Goal: Task Accomplishment & Management: Manage account settings

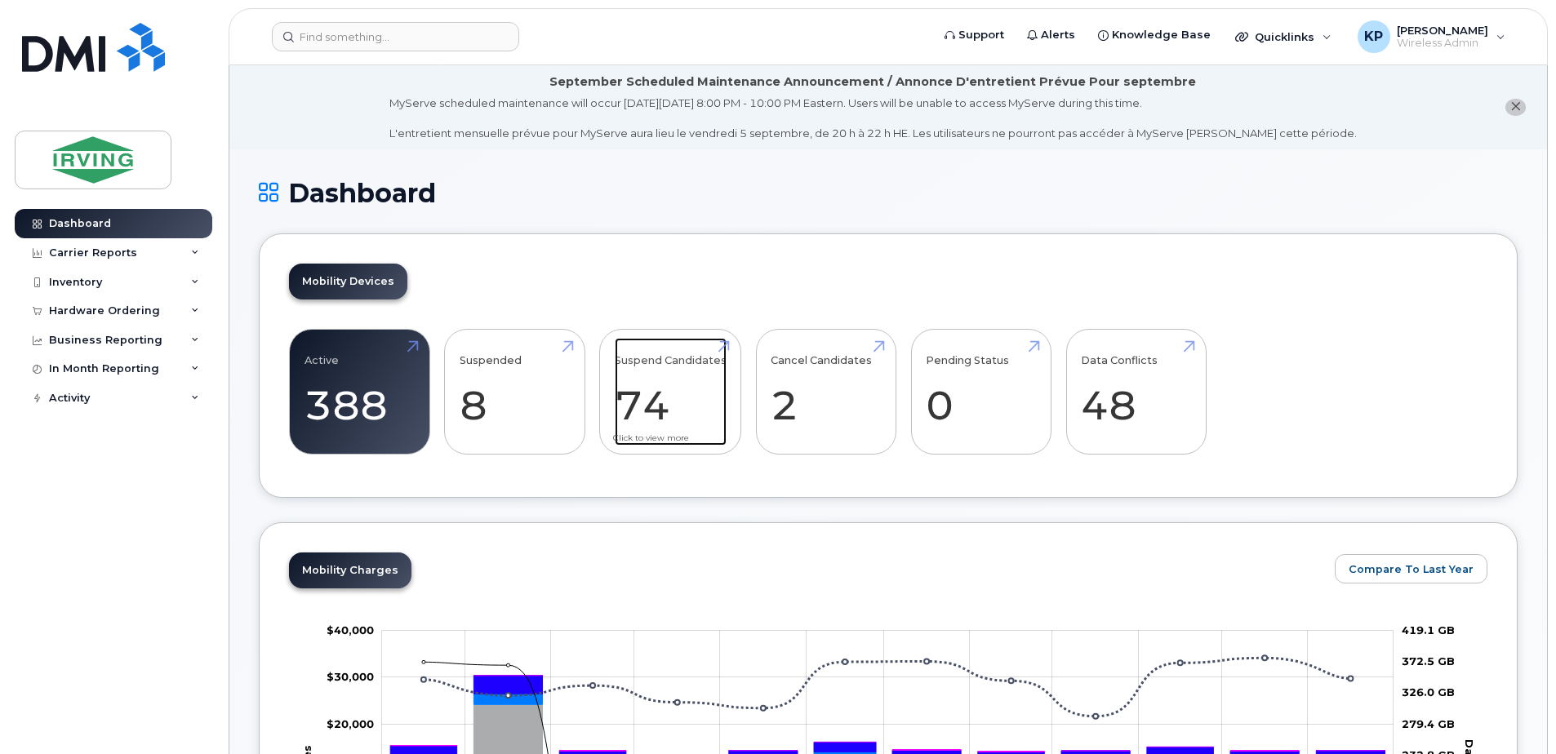
click at [657, 409] on link "Suspend Candidates 74" at bounding box center [671, 392] width 112 height 108
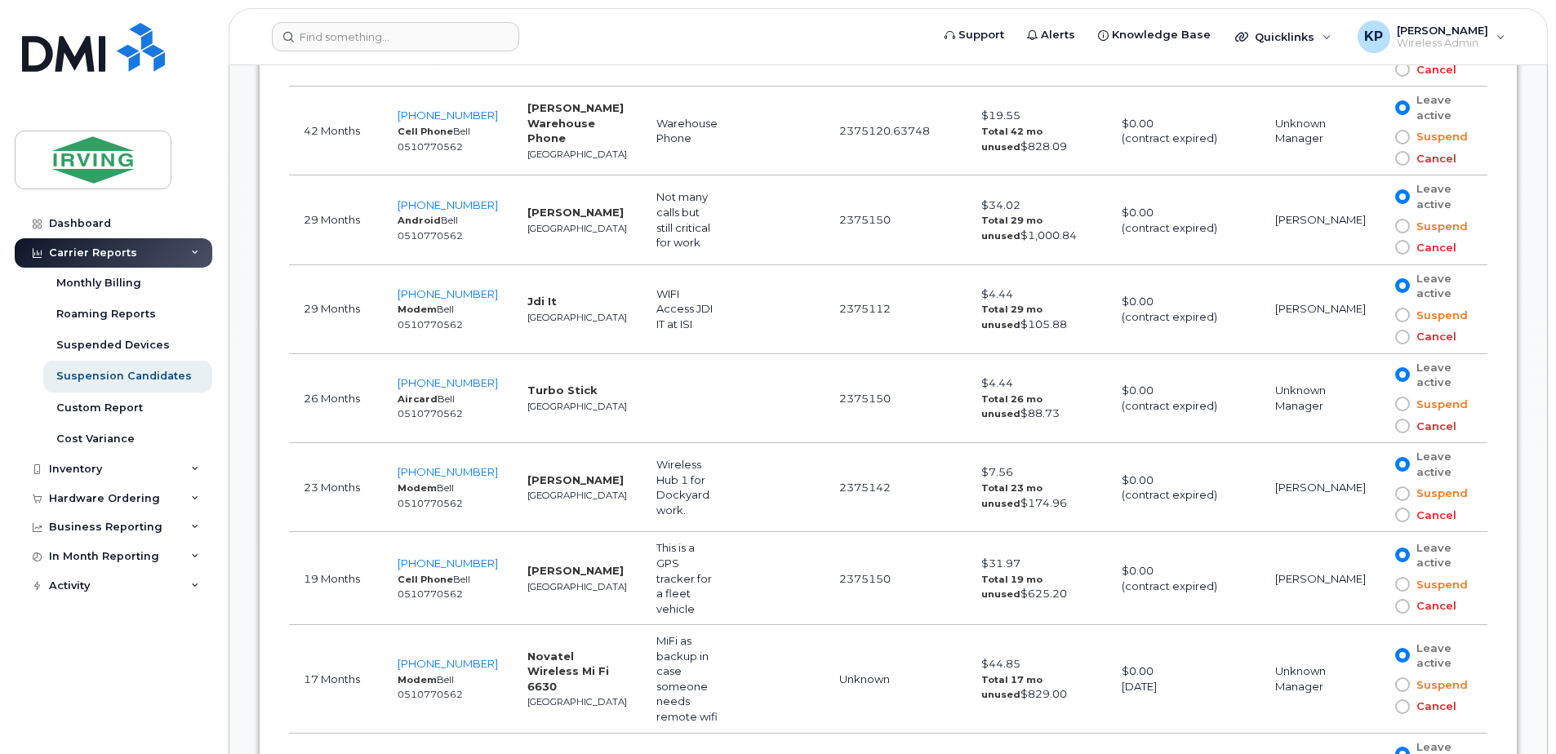
scroll to position [1229, 0]
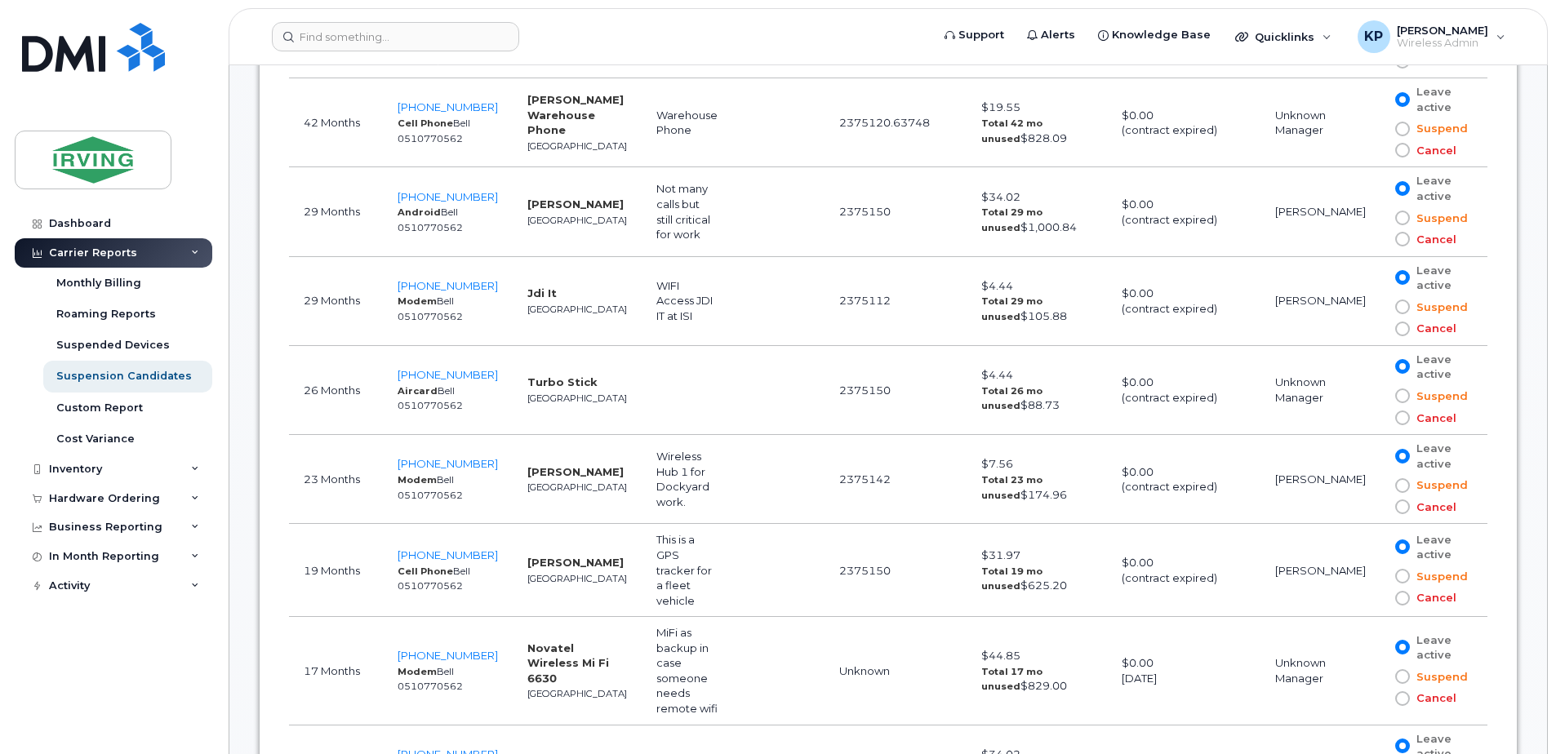
click at [1403, 396] on span at bounding box center [1402, 396] width 15 height 15
click at [1379, 396] on input "Suspend" at bounding box center [1379, 396] width 0 height 0
click at [1398, 420] on span at bounding box center [1402, 418] width 15 height 15
click at [1379, 418] on input "Cancel" at bounding box center [1379, 418] width 0 height 0
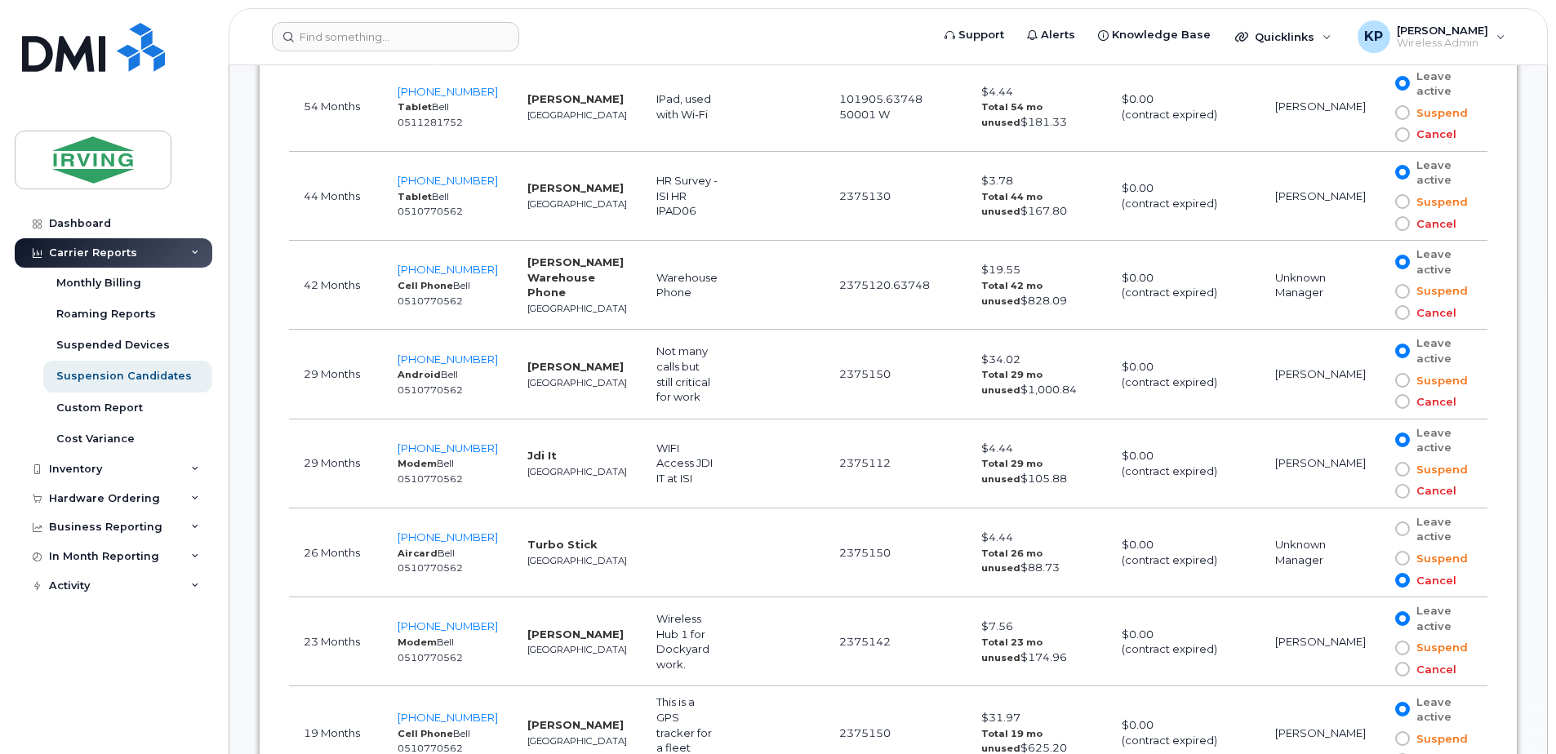
scroll to position [1033, 0]
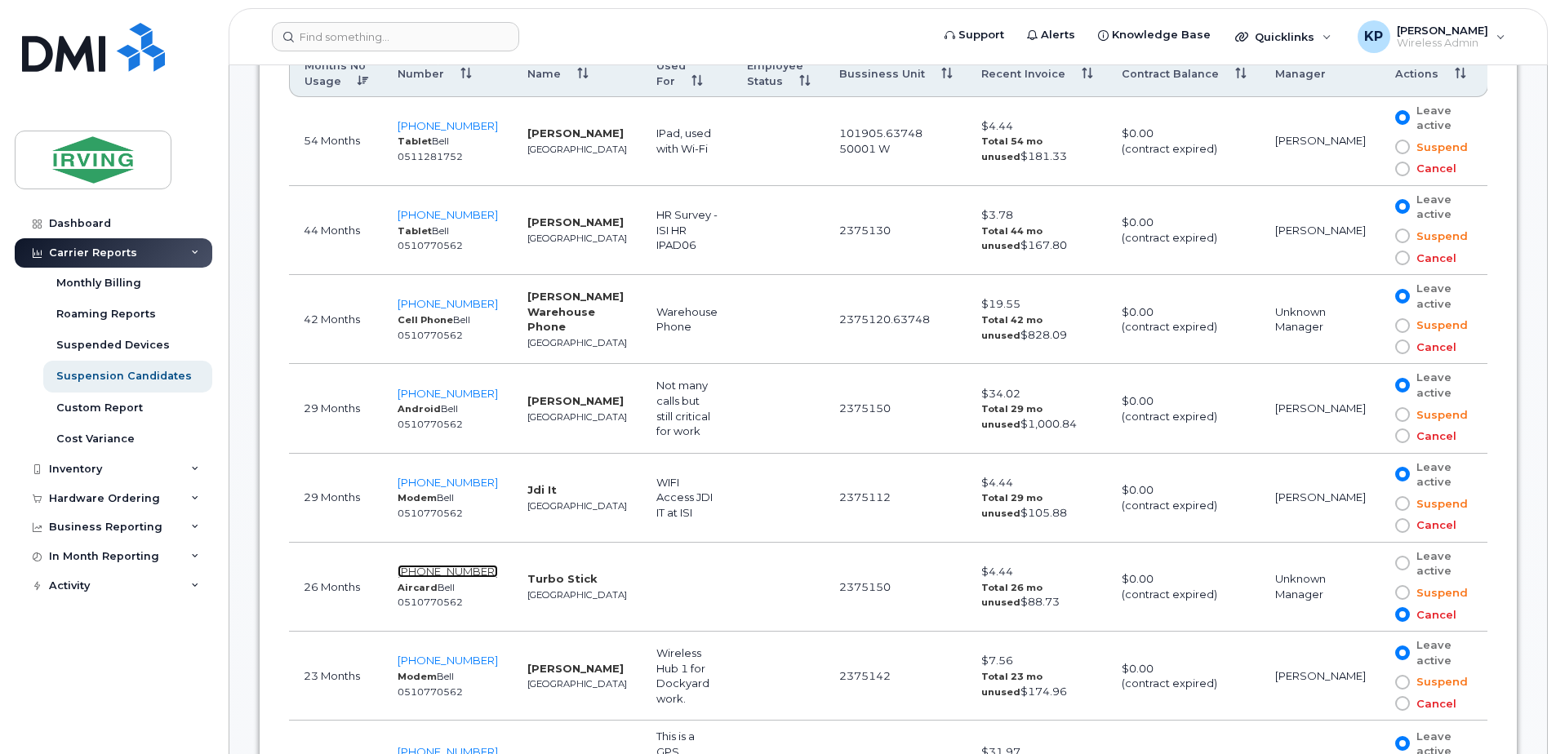
click at [469, 571] on span "902-478-5862" at bounding box center [448, 571] width 100 height 13
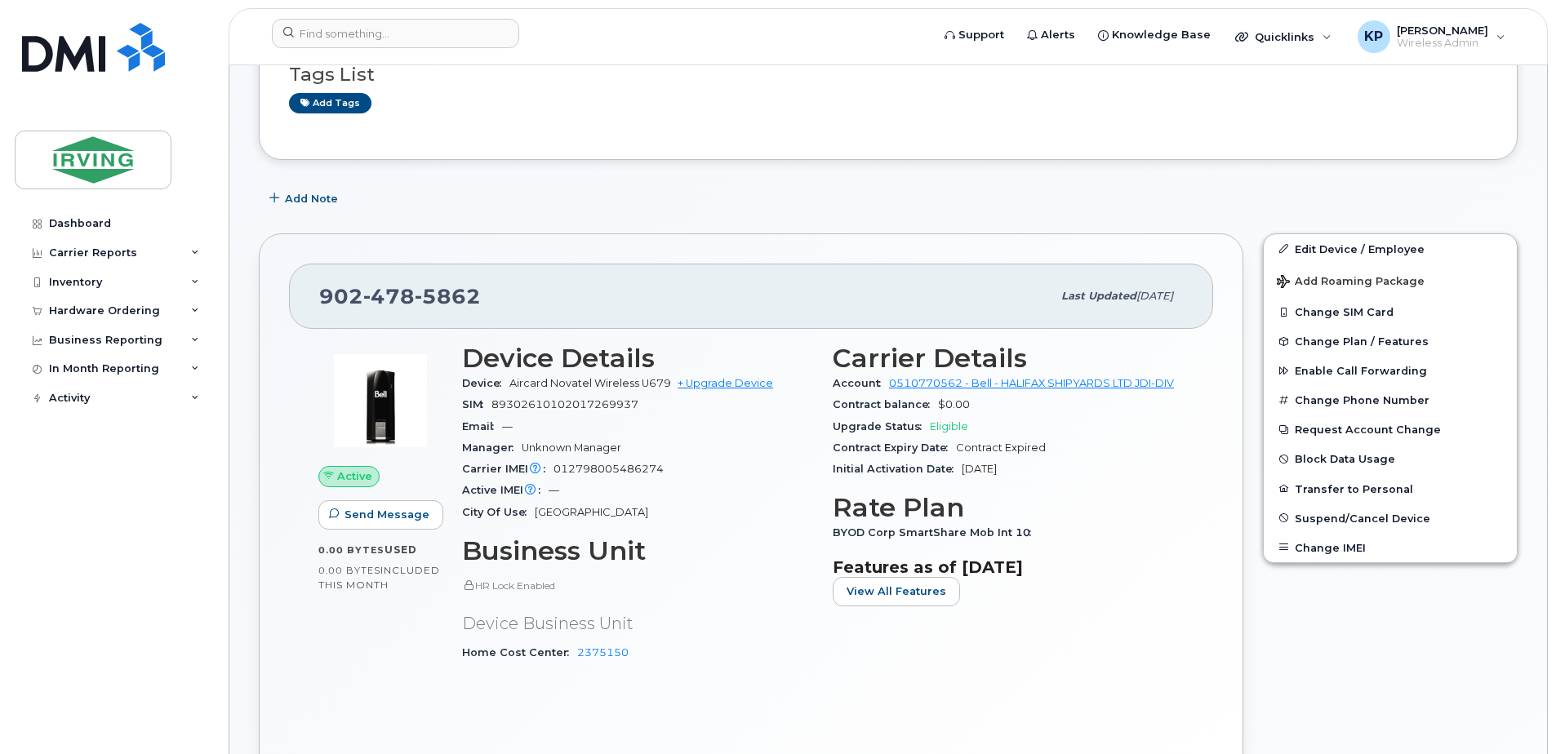
scroll to position [309, 0]
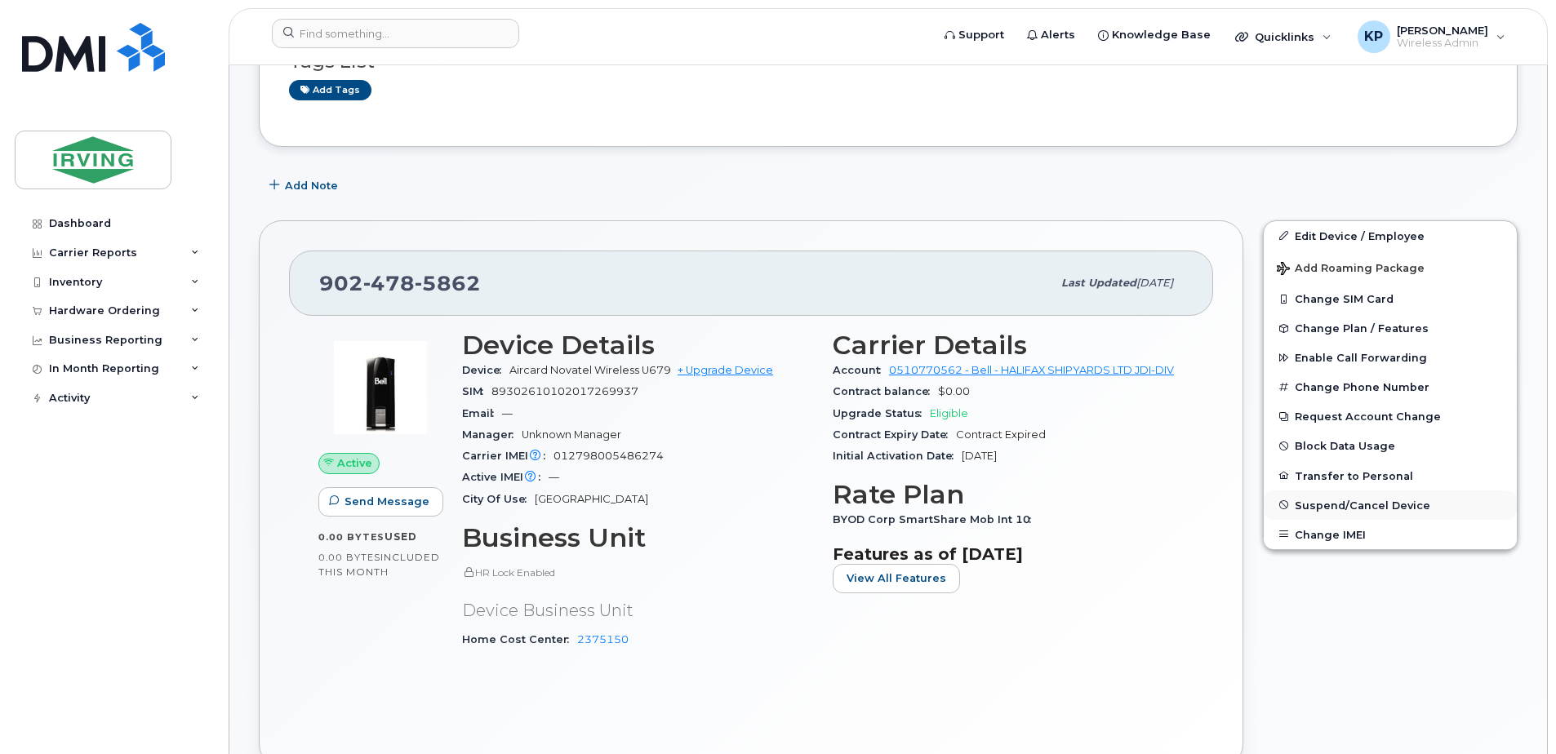
click at [1349, 504] on span "Suspend/Cancel Device" at bounding box center [1363, 505] width 136 height 12
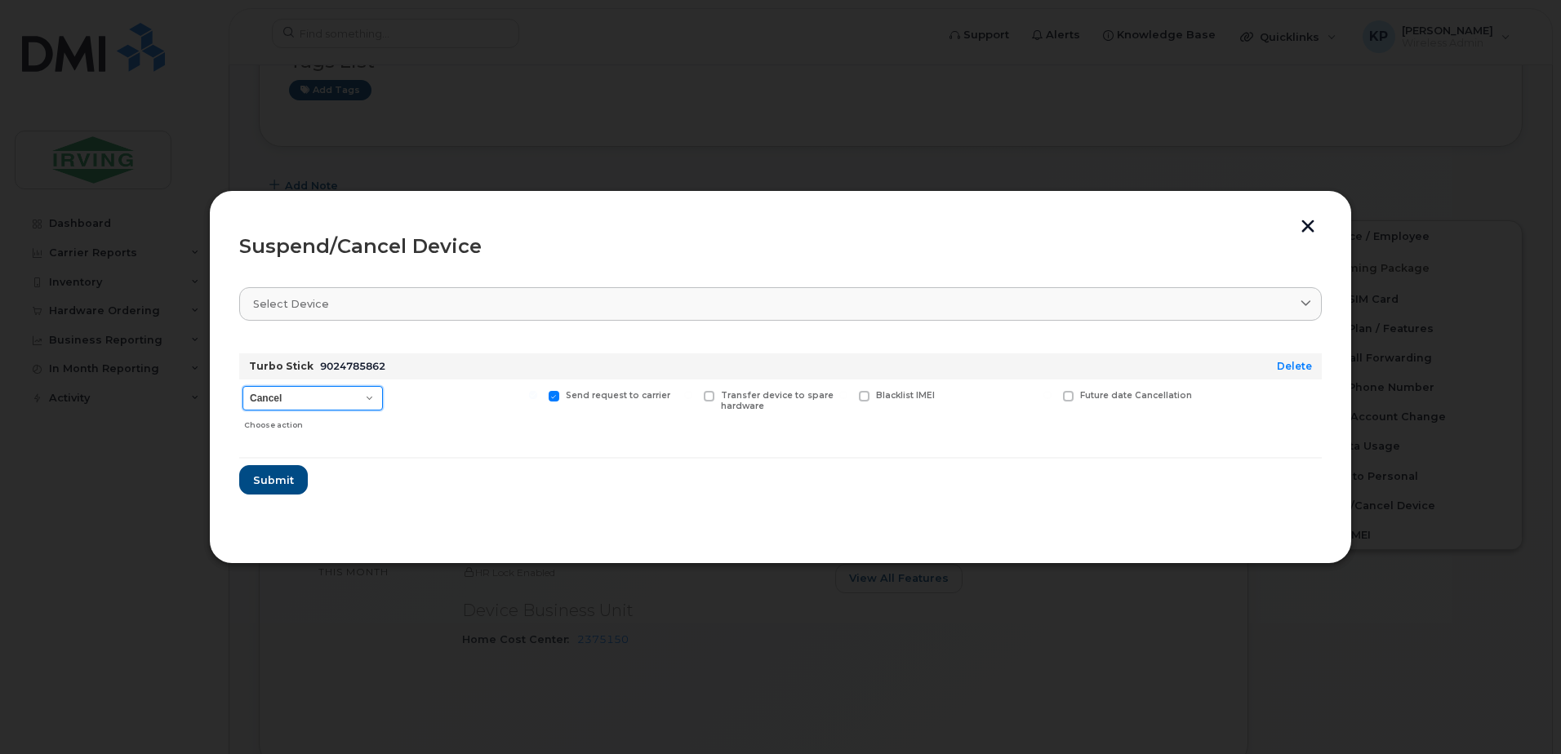
click at [358, 395] on select "Cancel Suspend - Extend Suspension Suspend - Reduced Rate Suspend - Full Rate S…" at bounding box center [312, 398] width 140 height 24
click at [482, 438] on div at bounding box center [465, 409] width 151 height 58
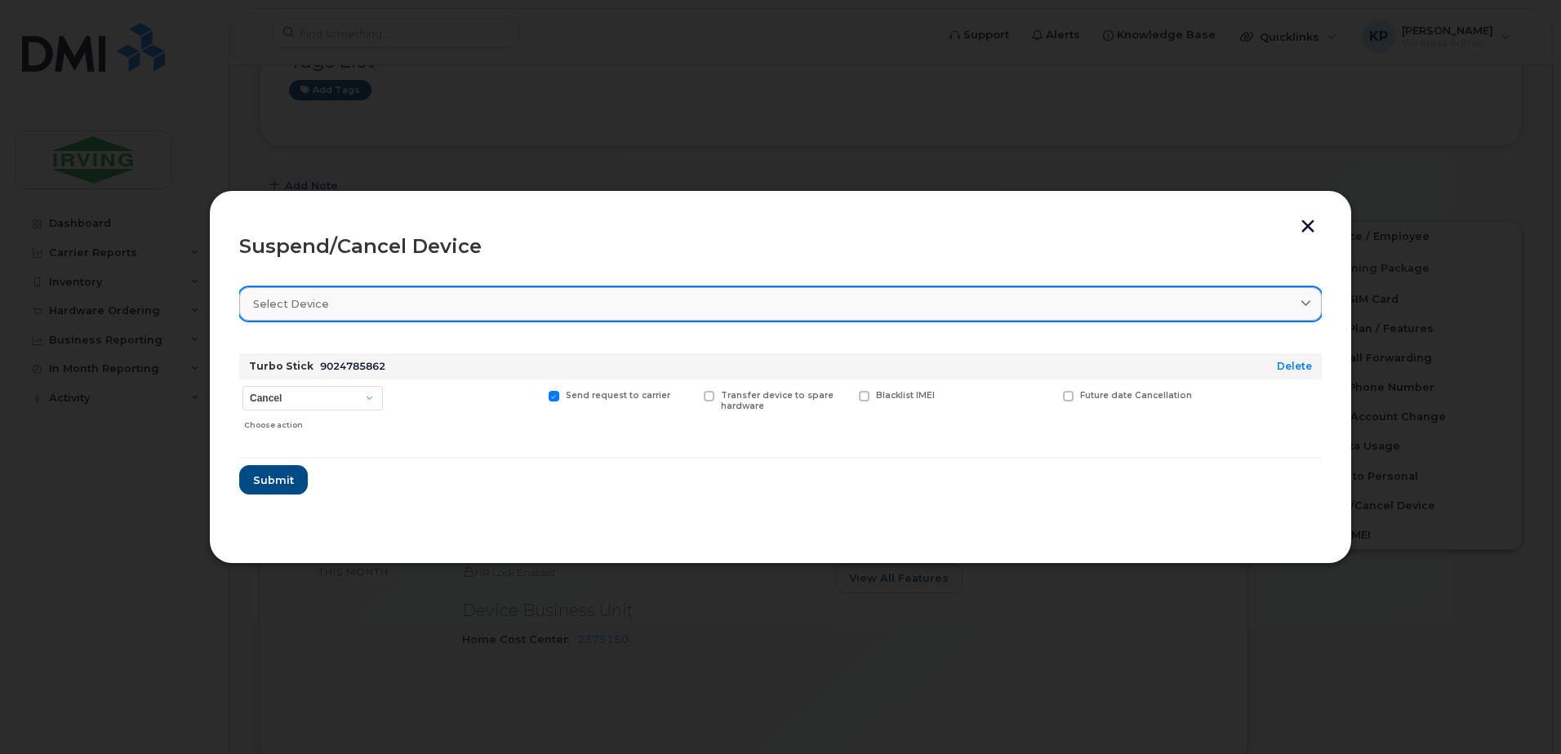
click at [573, 308] on div "Select device" at bounding box center [780, 304] width 1055 height 16
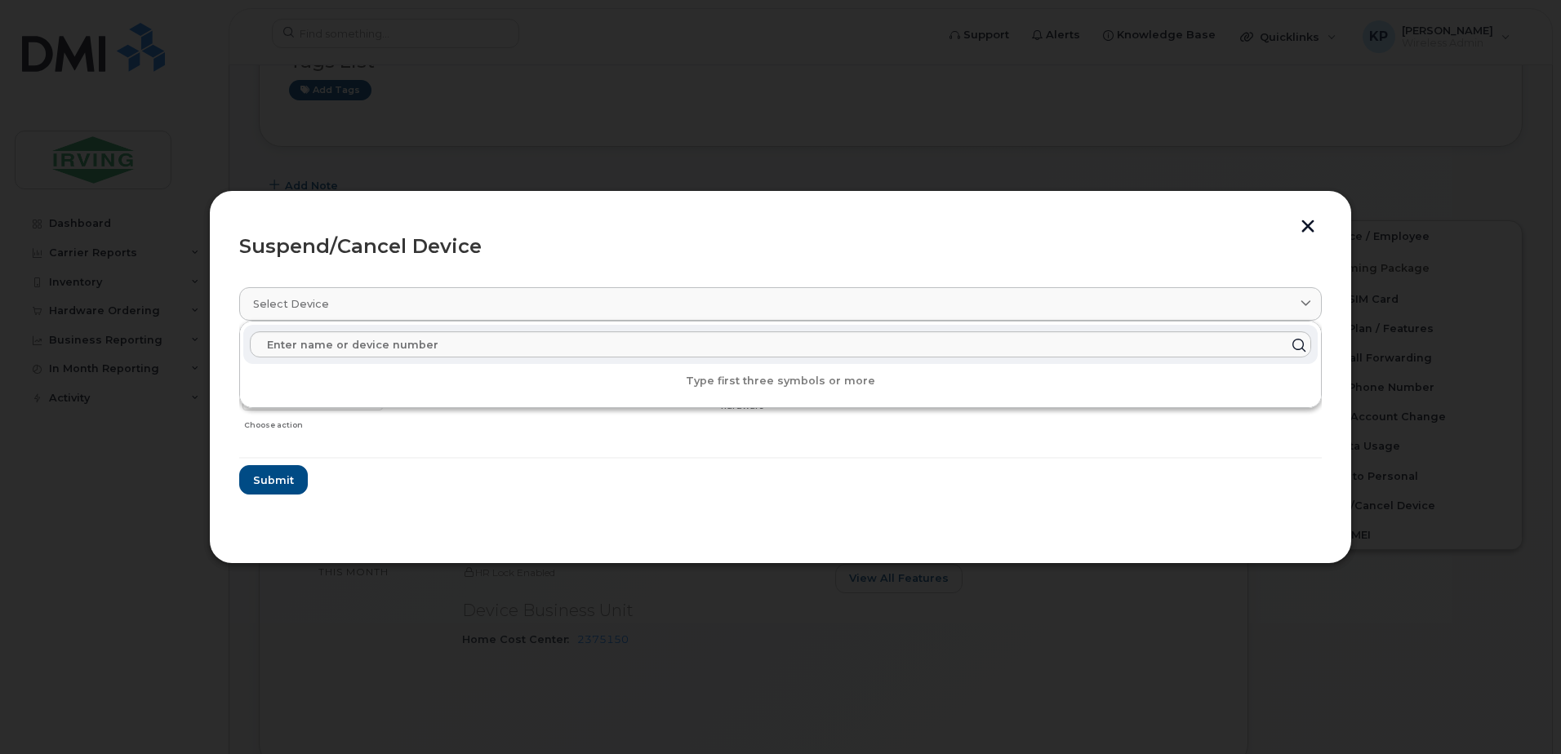
click at [605, 252] on div "Suspend/Cancel Device" at bounding box center [780, 247] width 1082 height 20
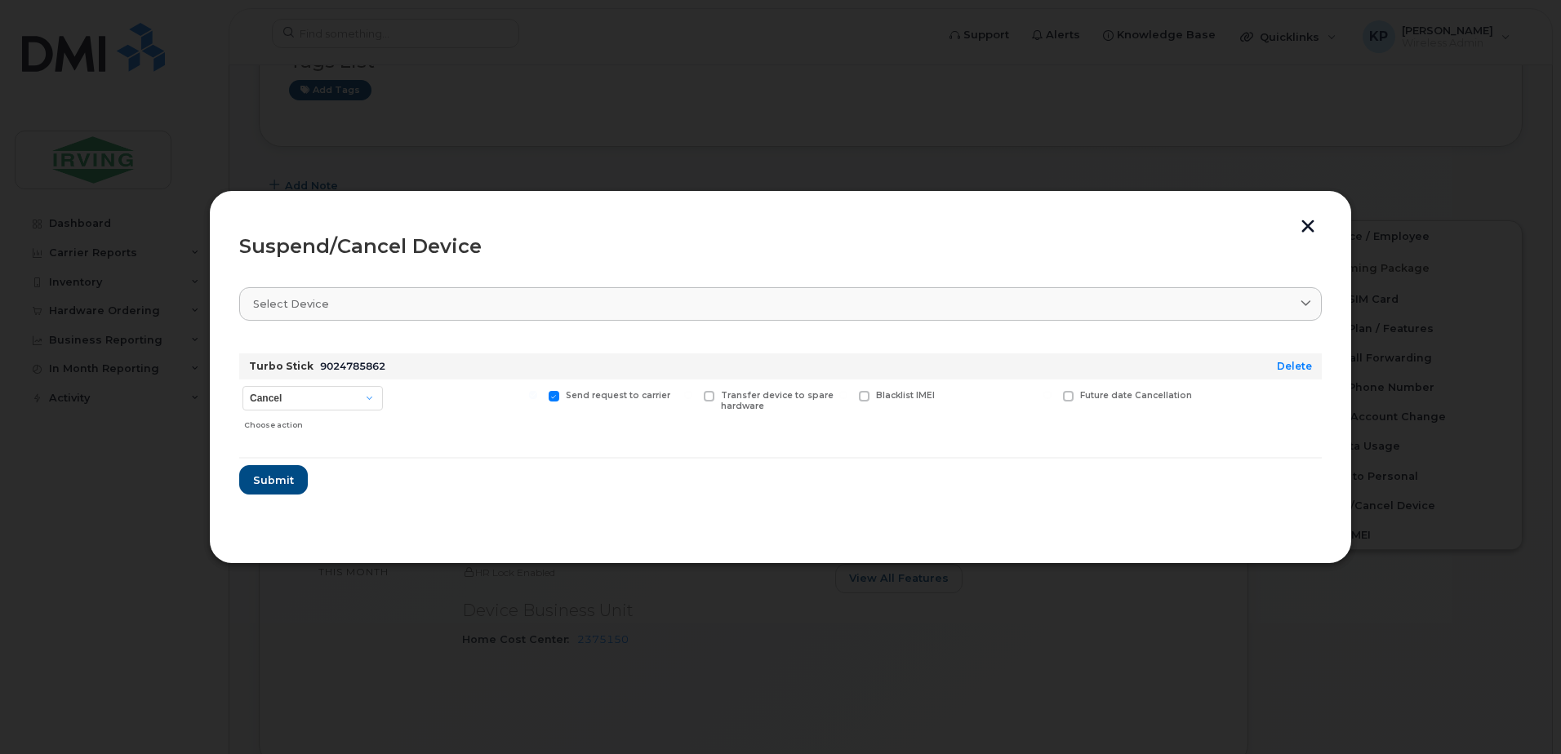
click at [1309, 229] on button "button" at bounding box center [1307, 228] width 24 height 17
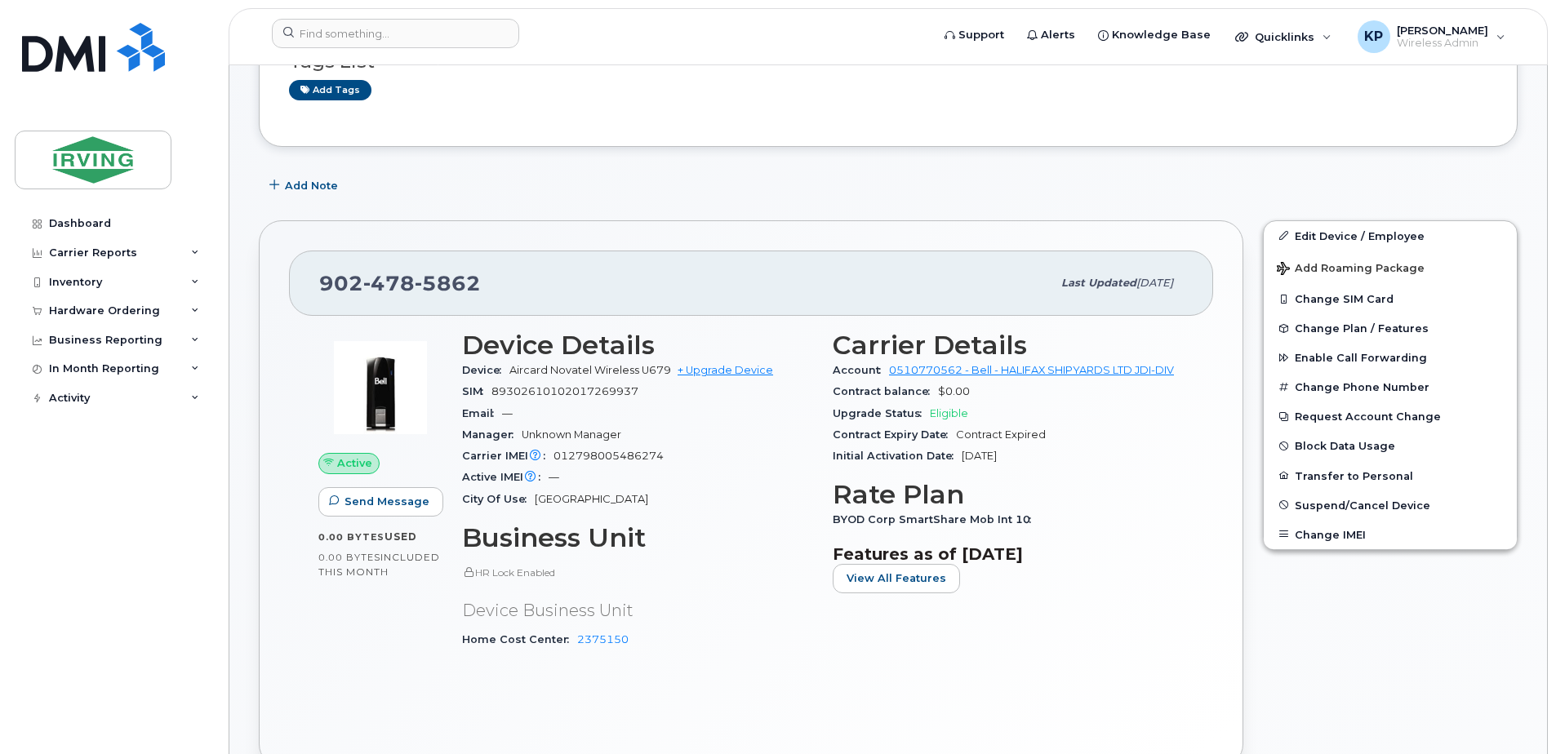
click at [420, 398] on img at bounding box center [380, 388] width 98 height 98
click at [390, 407] on img at bounding box center [380, 388] width 98 height 98
click at [1311, 509] on span "Suspend/Cancel Device" at bounding box center [1363, 505] width 136 height 12
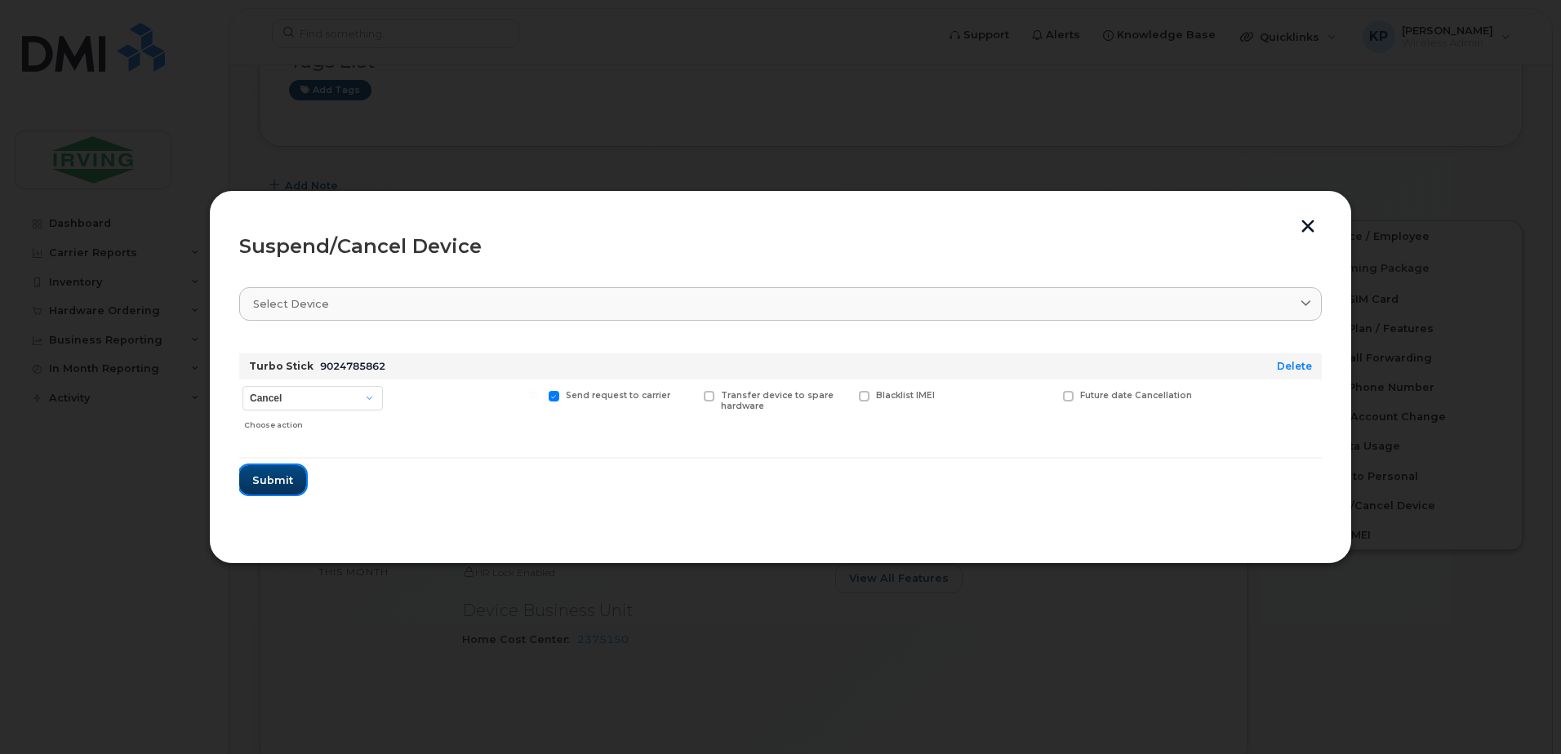
click at [291, 478] on span "Submit" at bounding box center [272, 481] width 41 height 16
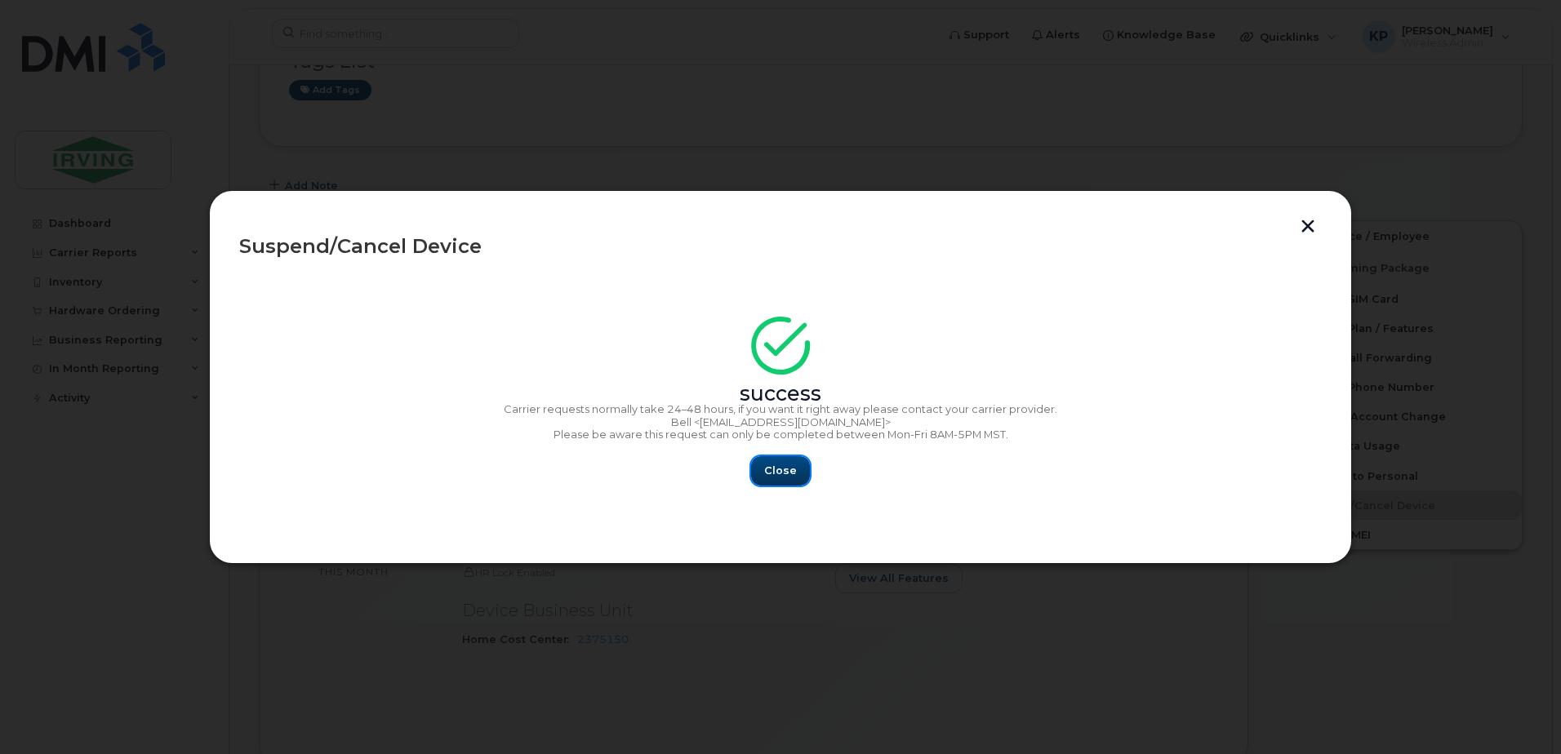
click at [792, 473] on span "Close" at bounding box center [780, 471] width 33 height 16
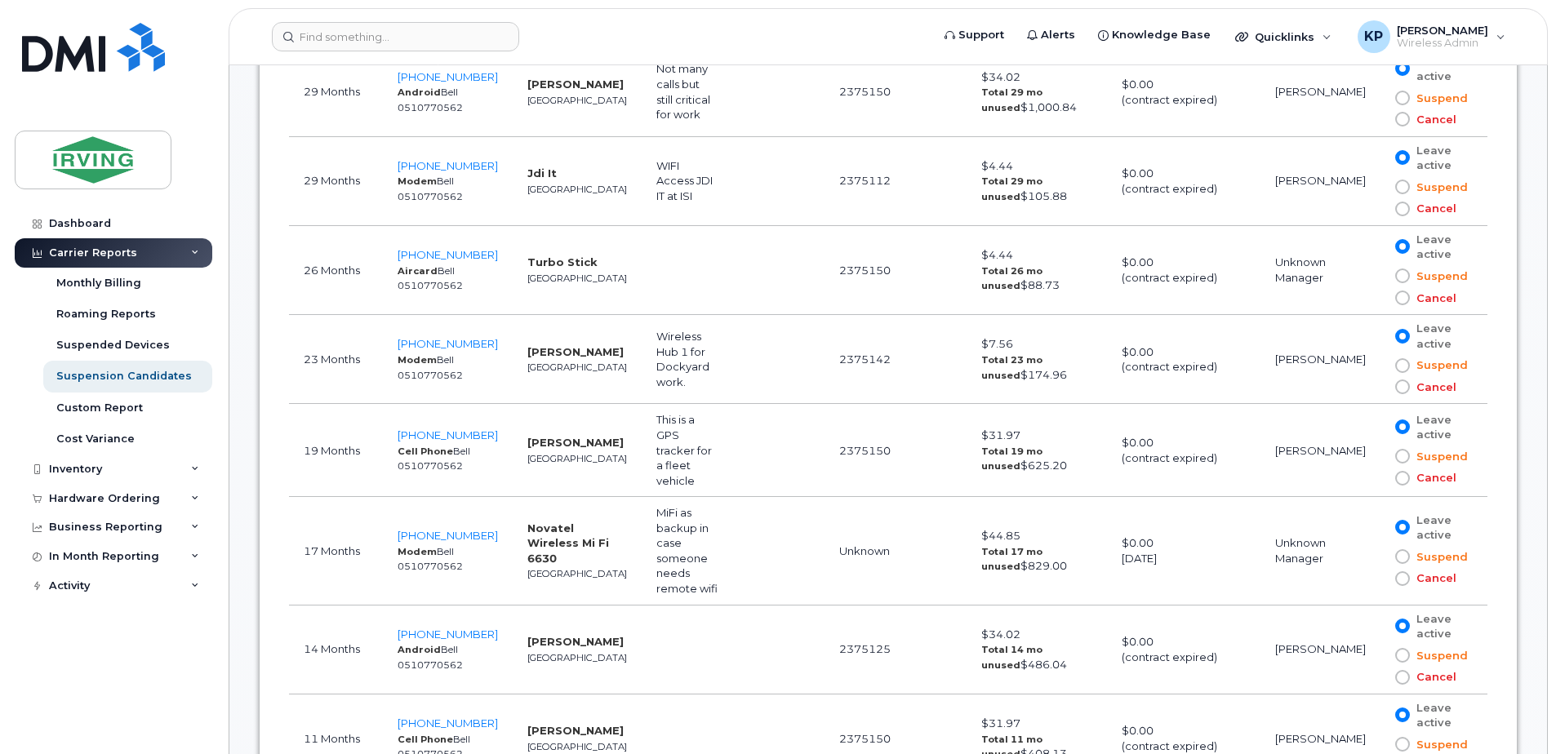
scroll to position [1349, 0]
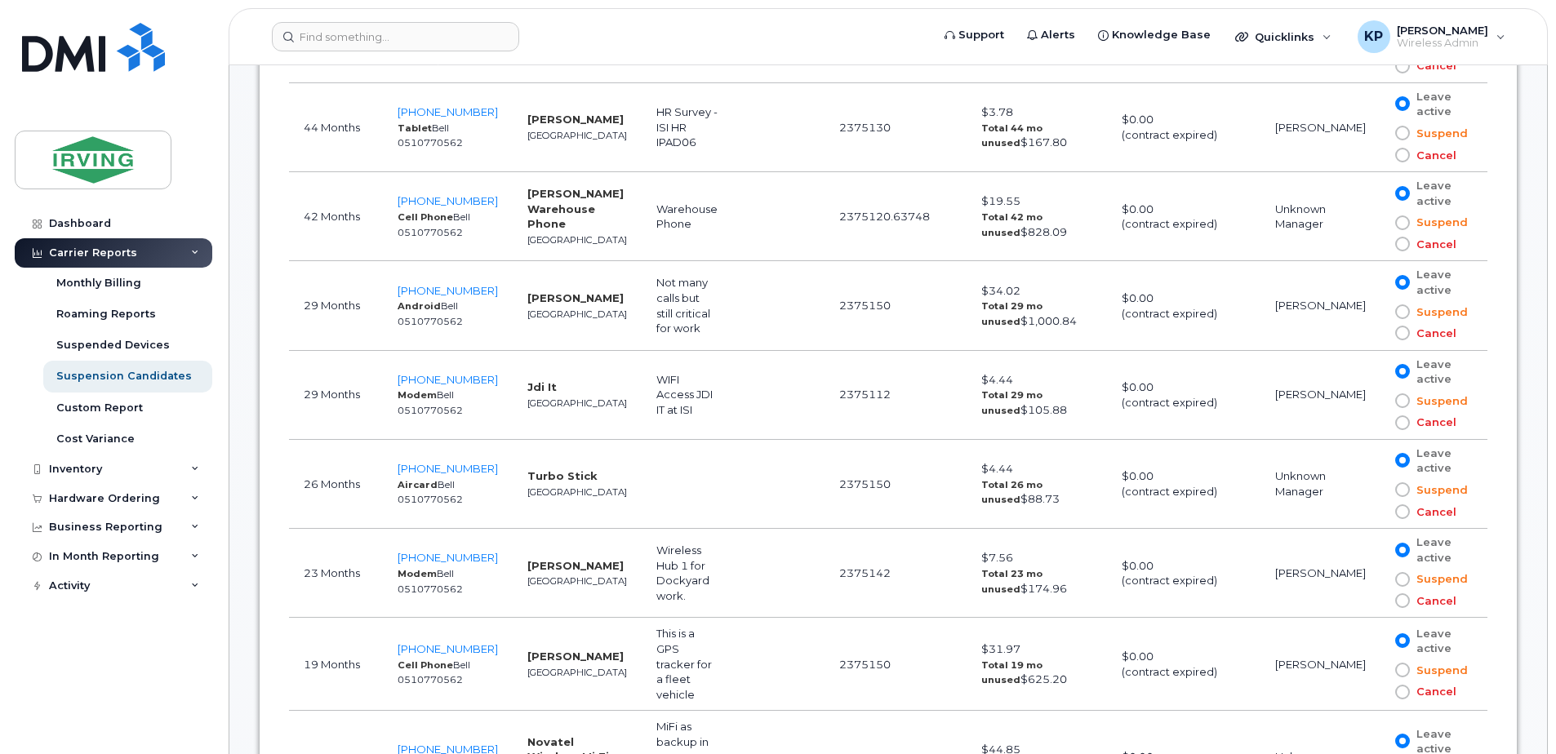
scroll to position [1161, 0]
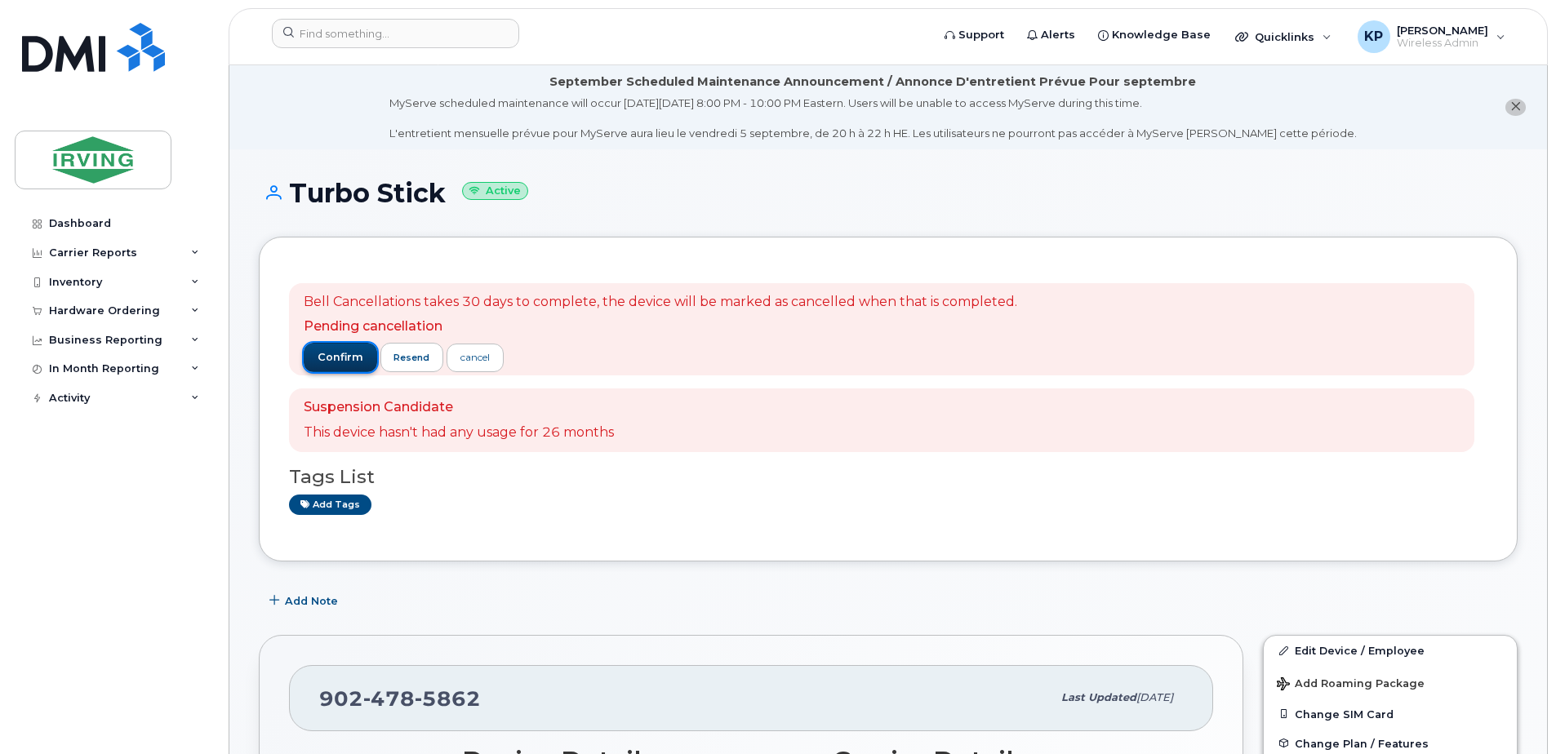
click at [350, 358] on span "confirm" at bounding box center [341, 357] width 46 height 15
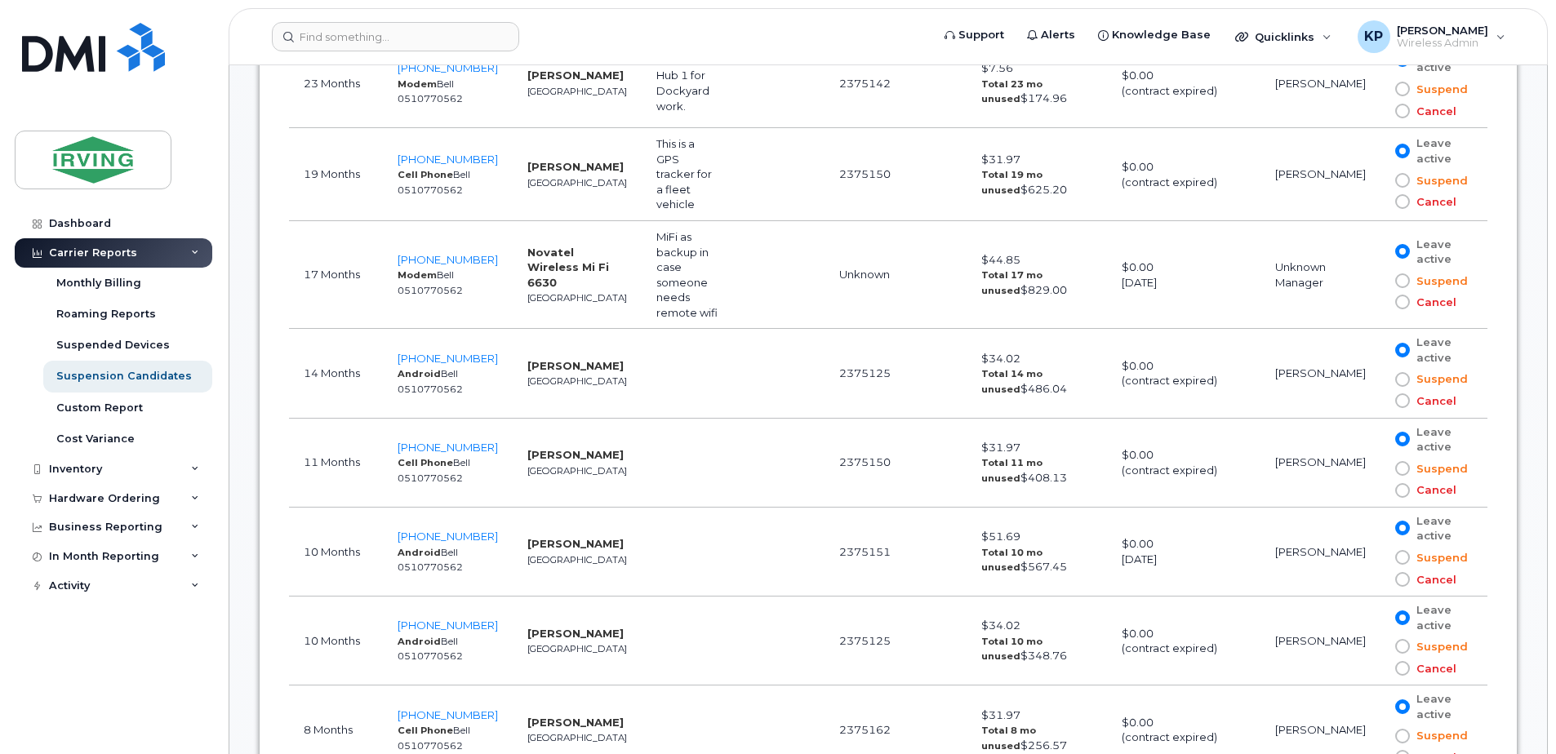
scroll to position [1579, 0]
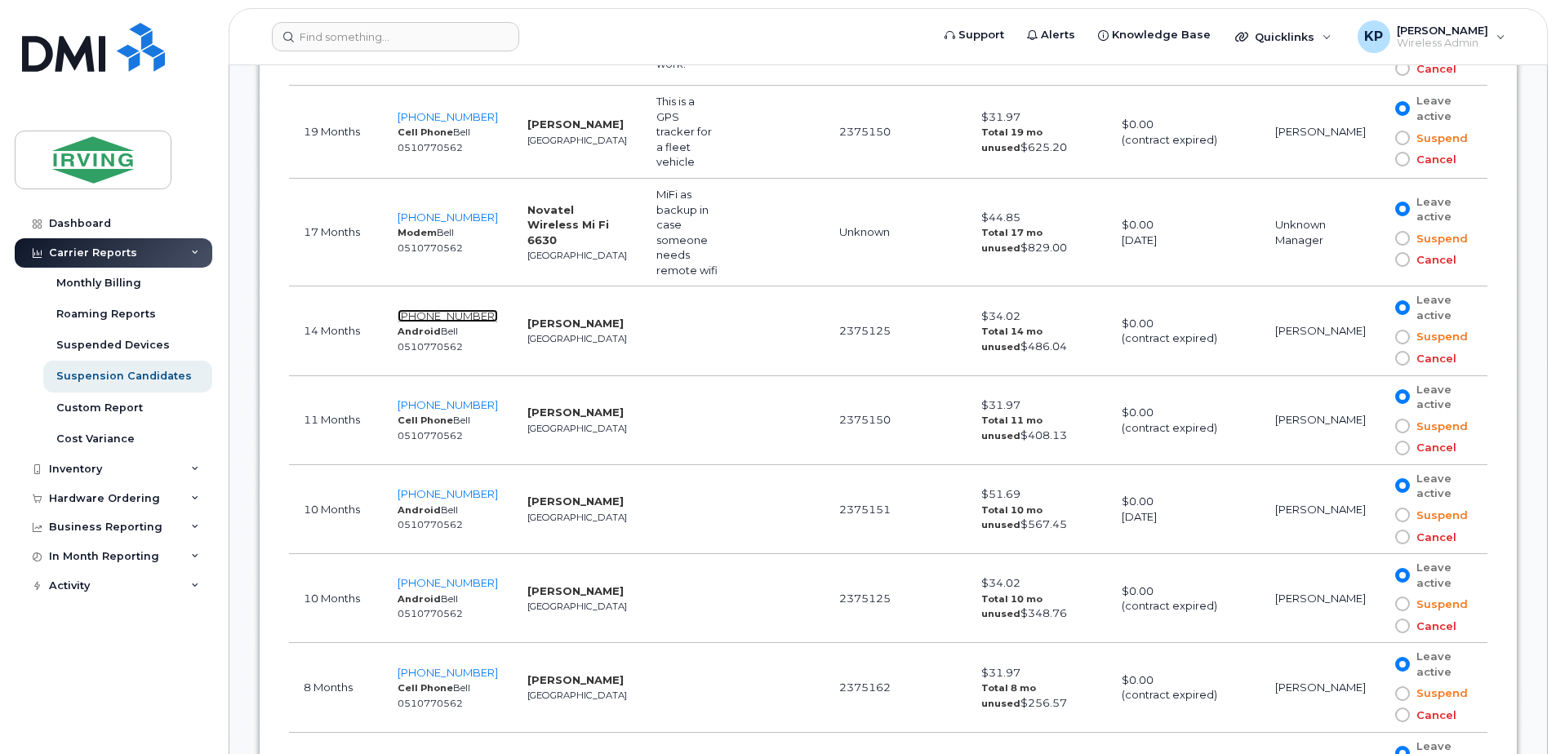
click at [462, 309] on span "902-266-9352" at bounding box center [448, 315] width 100 height 13
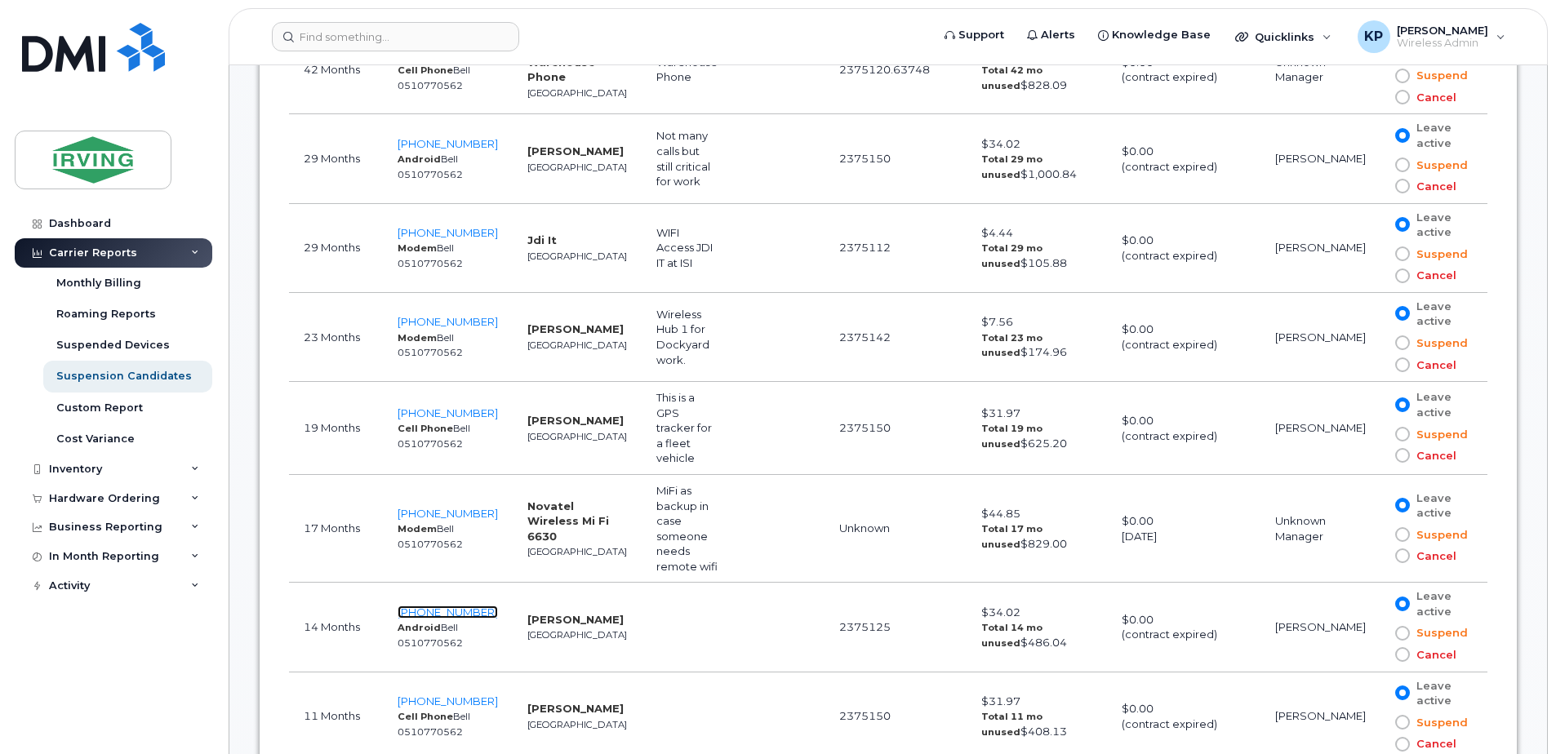
scroll to position [1207, 0]
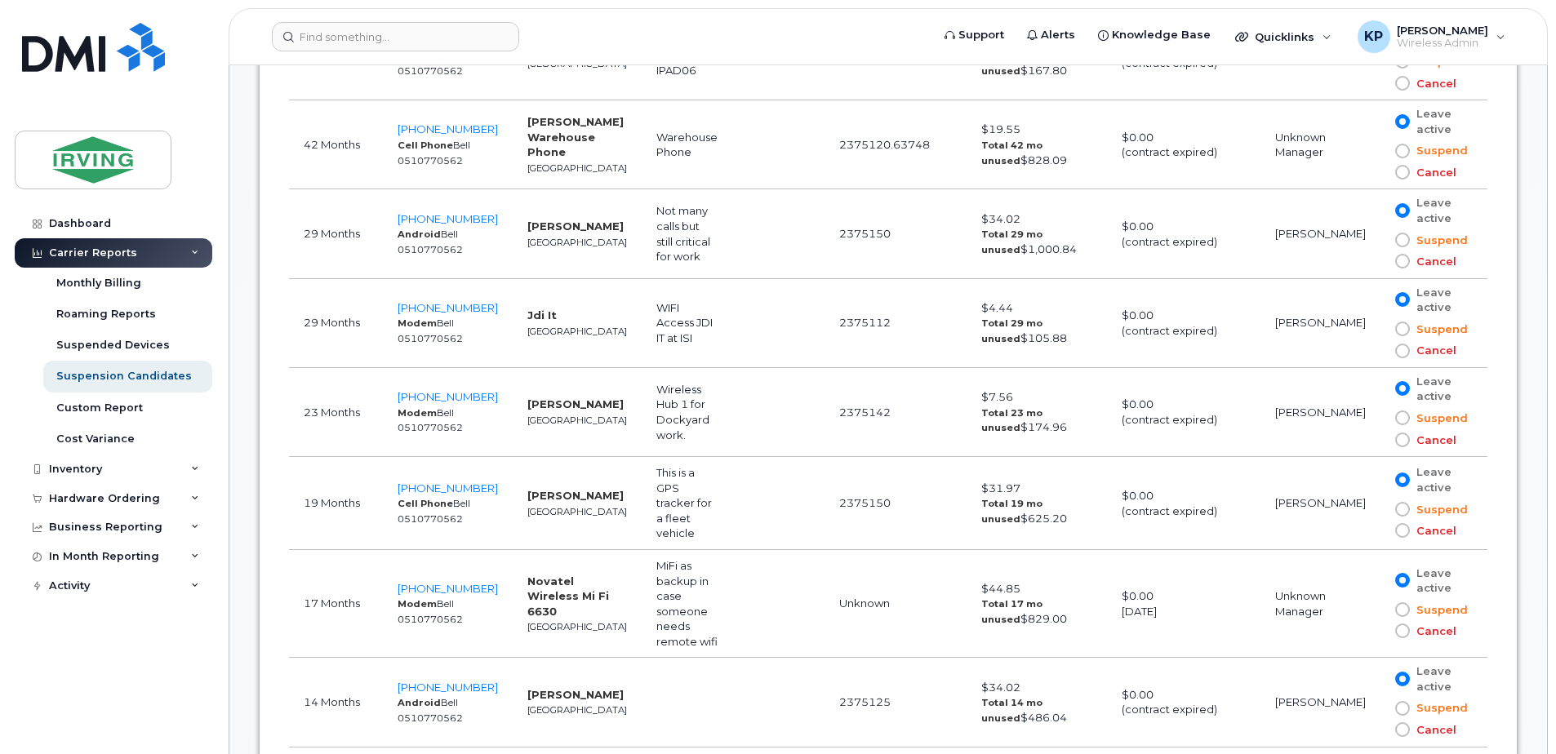
drag, startPoint x: 1553, startPoint y: 180, endPoint x: 1553, endPoint y: 156, distance: 24.5
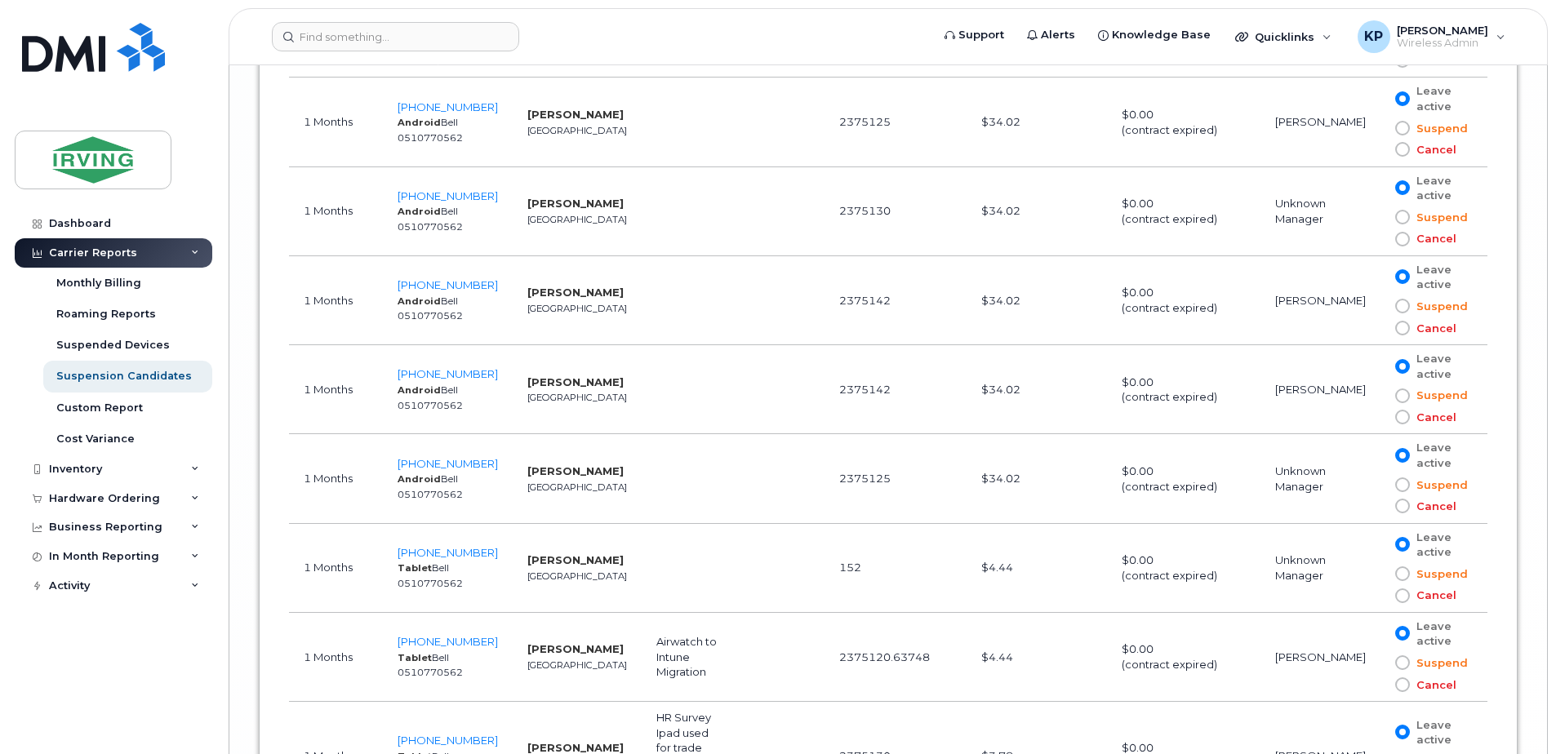
scroll to position [7048, 0]
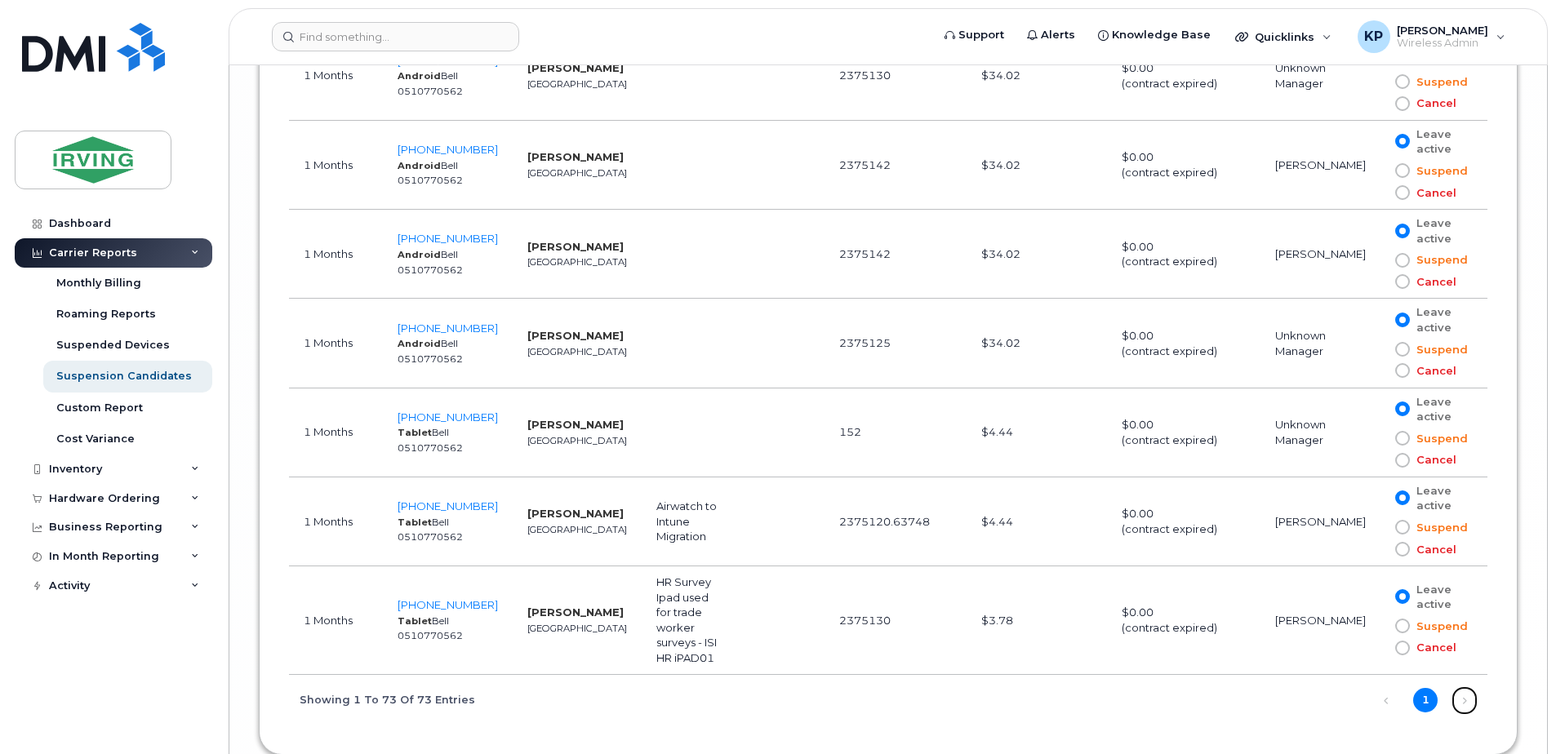
click at [1463, 688] on link "Next" at bounding box center [1464, 700] width 24 height 24
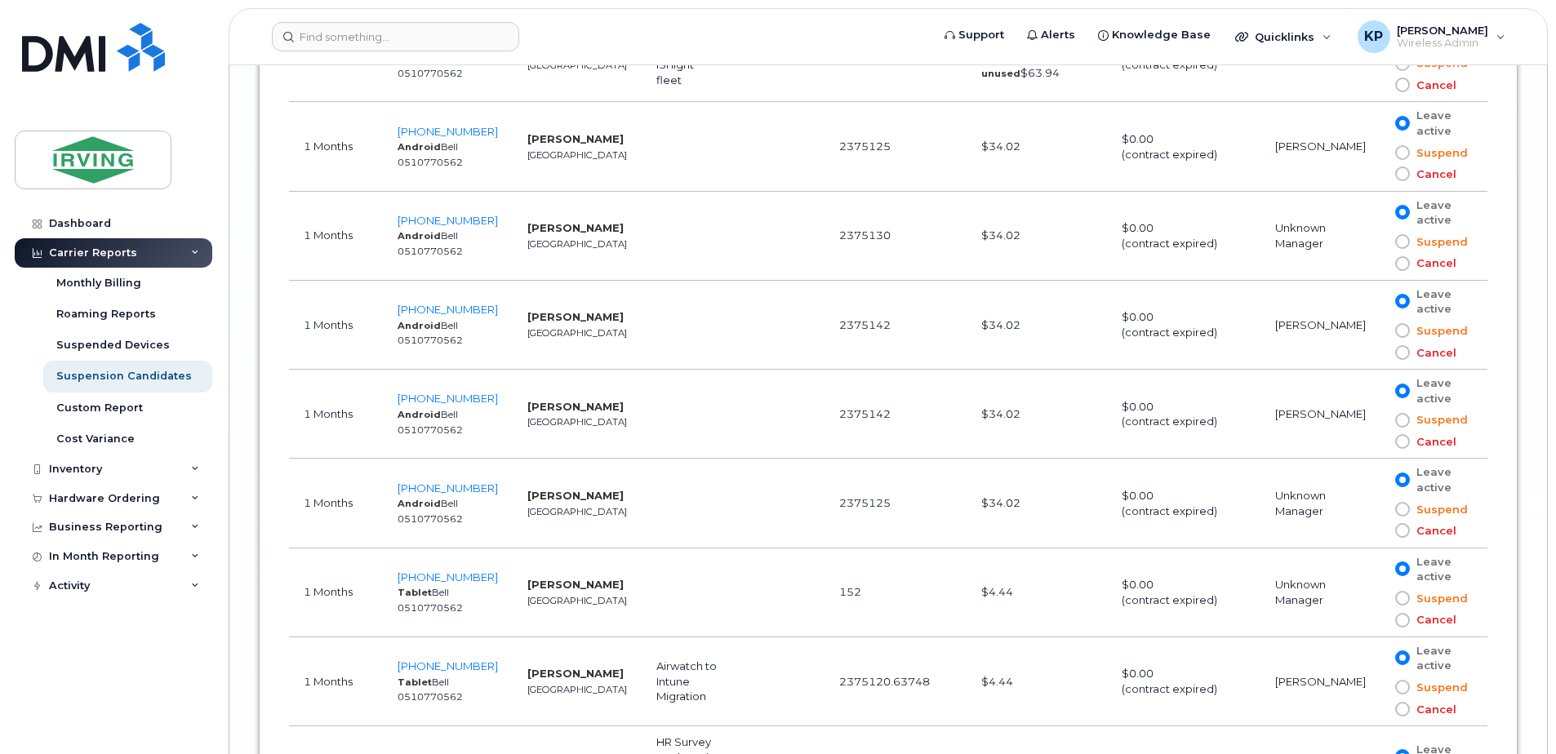
scroll to position [6904, 0]
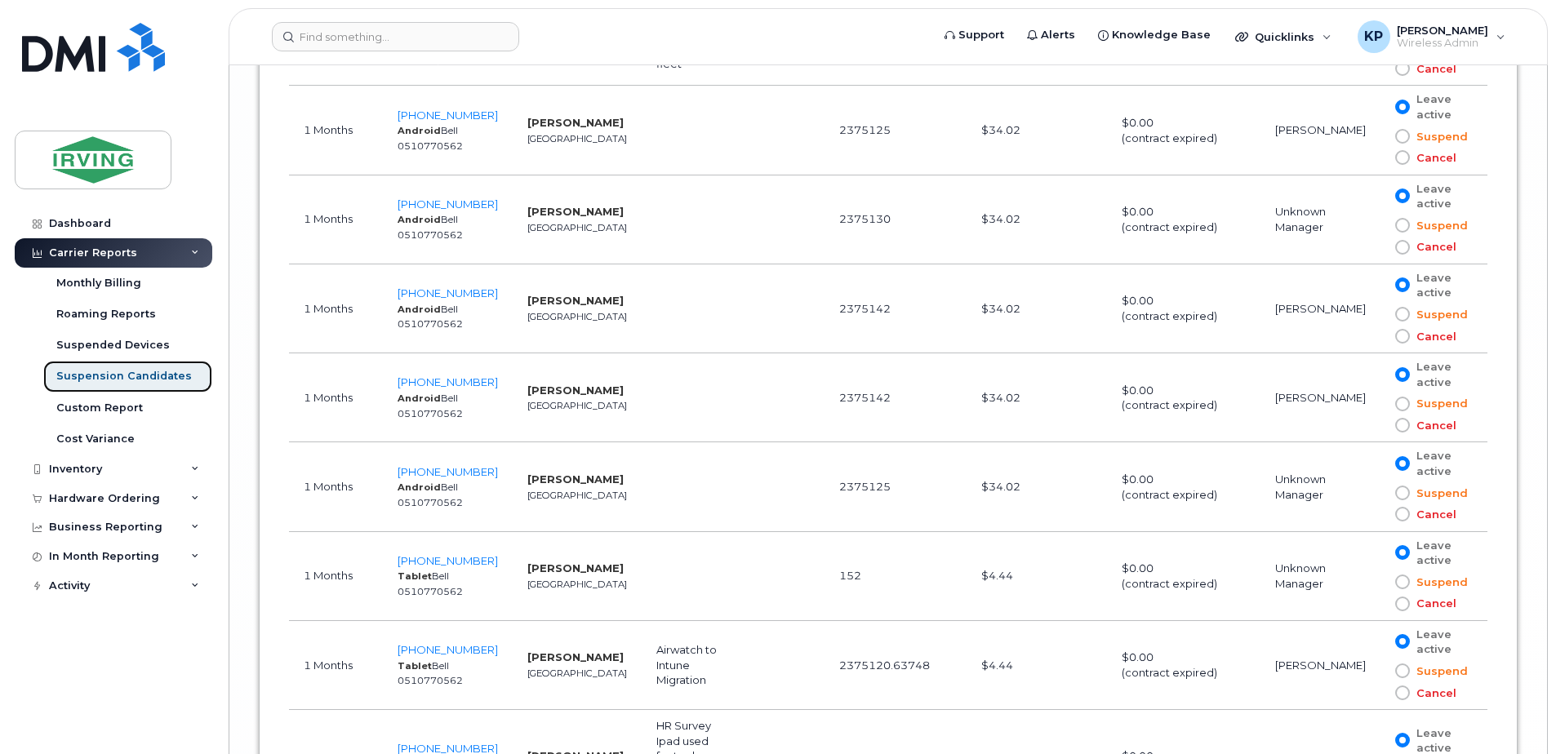
click at [148, 377] on div "Suspension Candidates" at bounding box center [124, 376] width 136 height 15
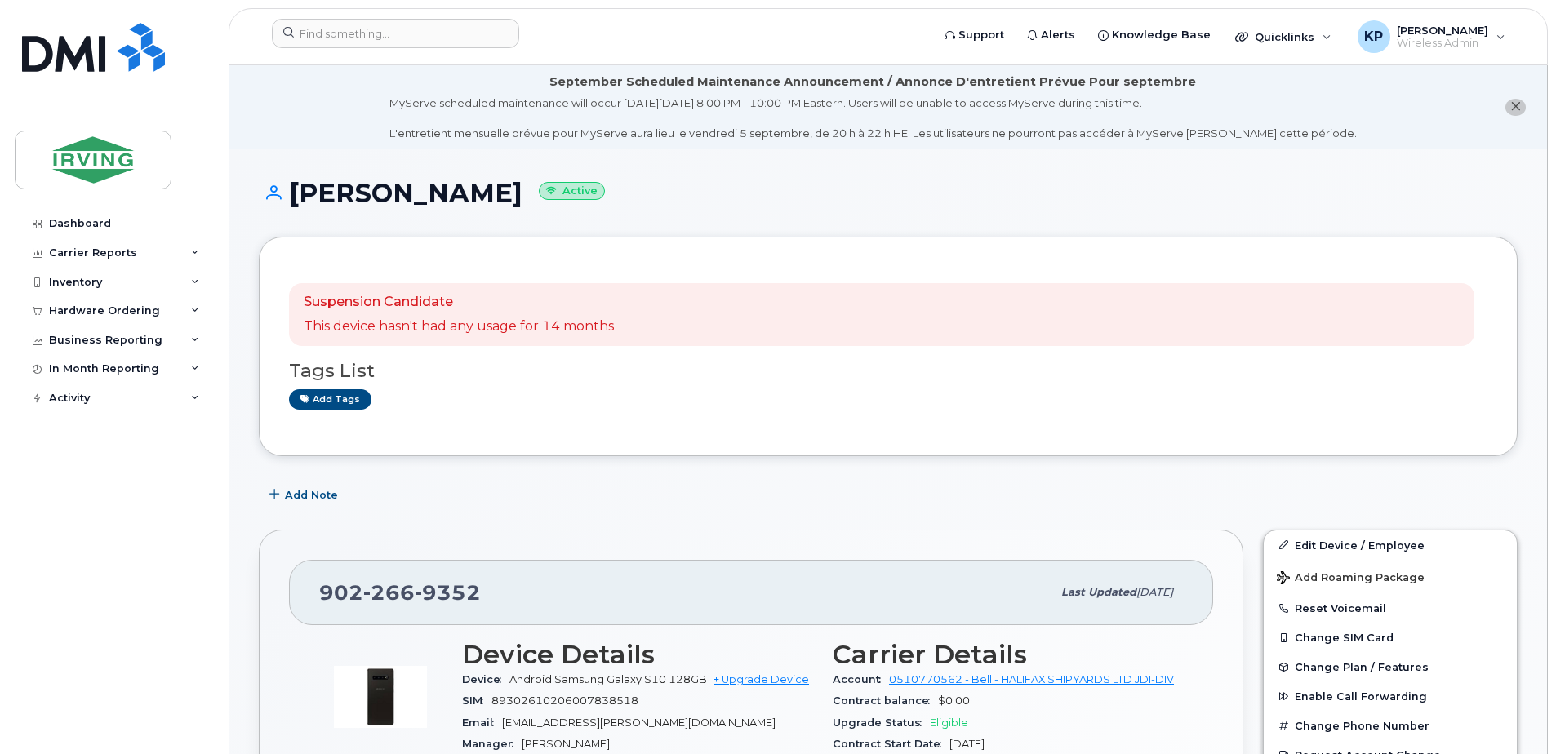
click at [647, 718] on span "[EMAIL_ADDRESS][PERSON_NAME][DOMAIN_NAME]" at bounding box center [638, 723] width 273 height 12
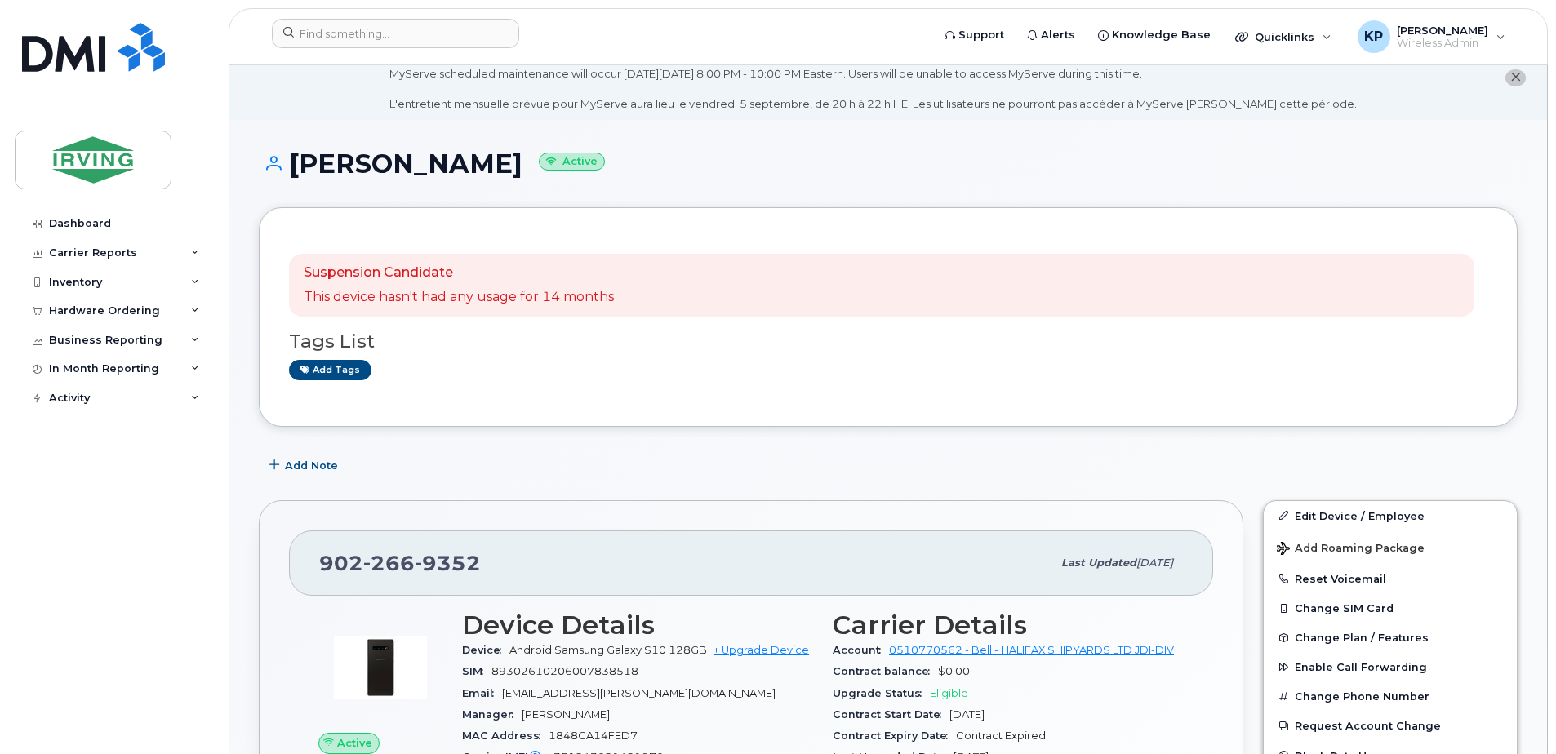
click at [647, 718] on section "Device Details Device Android Samsung Galaxy S10 128GB + Upgrade Device SIM [TE…" at bounding box center [637, 711] width 351 height 201
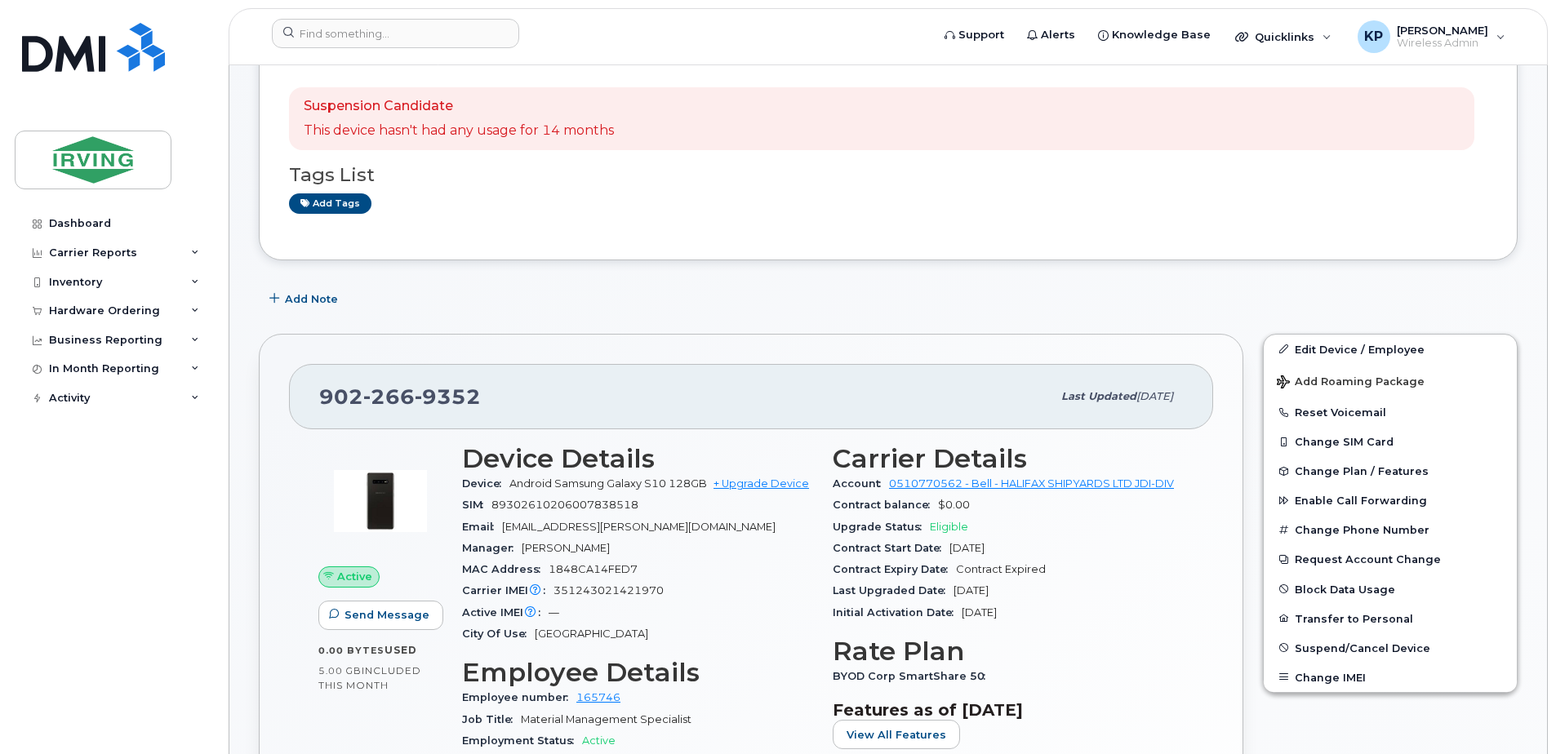
scroll to position [229, 0]
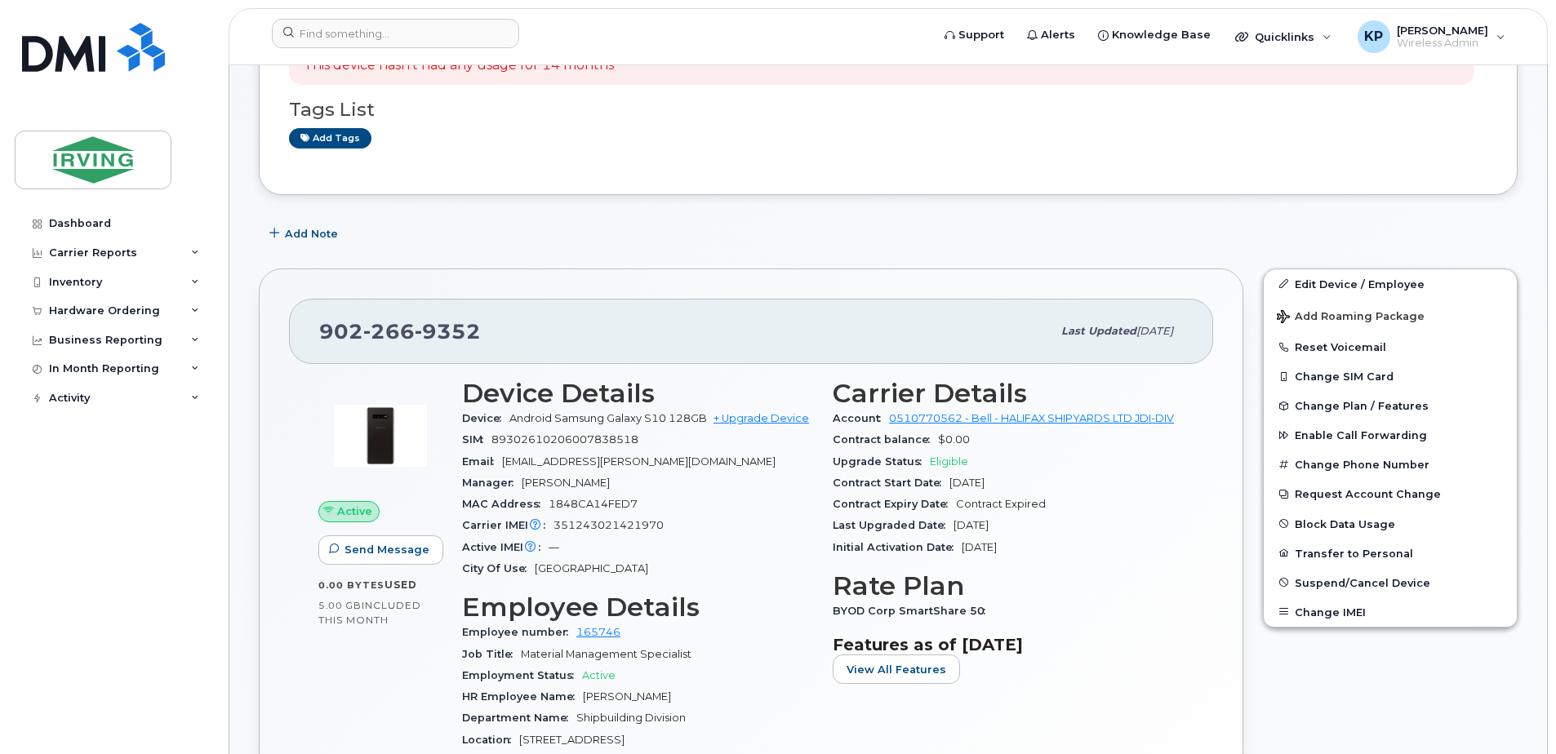
click at [647, 718] on span "Shipbuilding Division" at bounding box center [630, 718] width 109 height 12
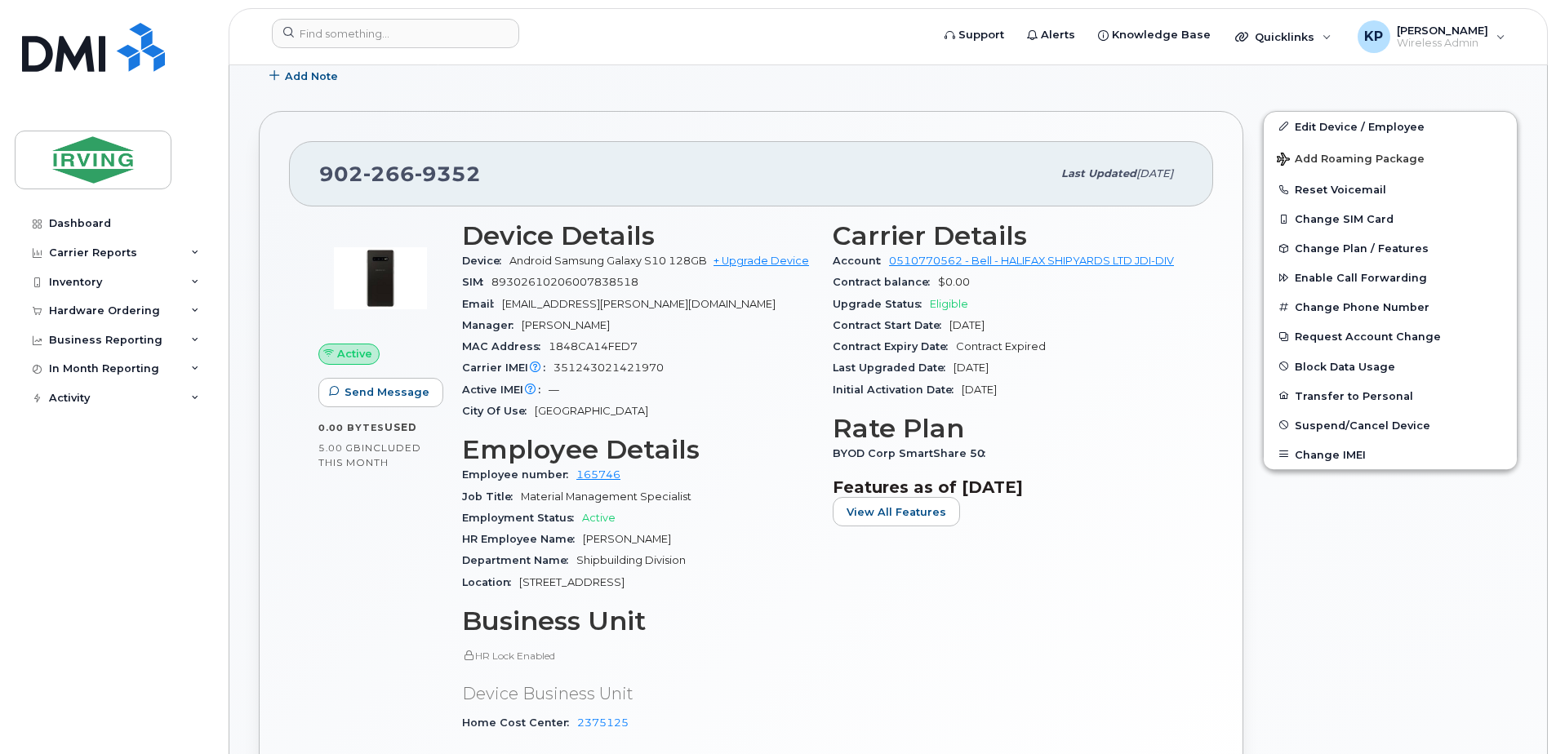
scroll to position [424, 0]
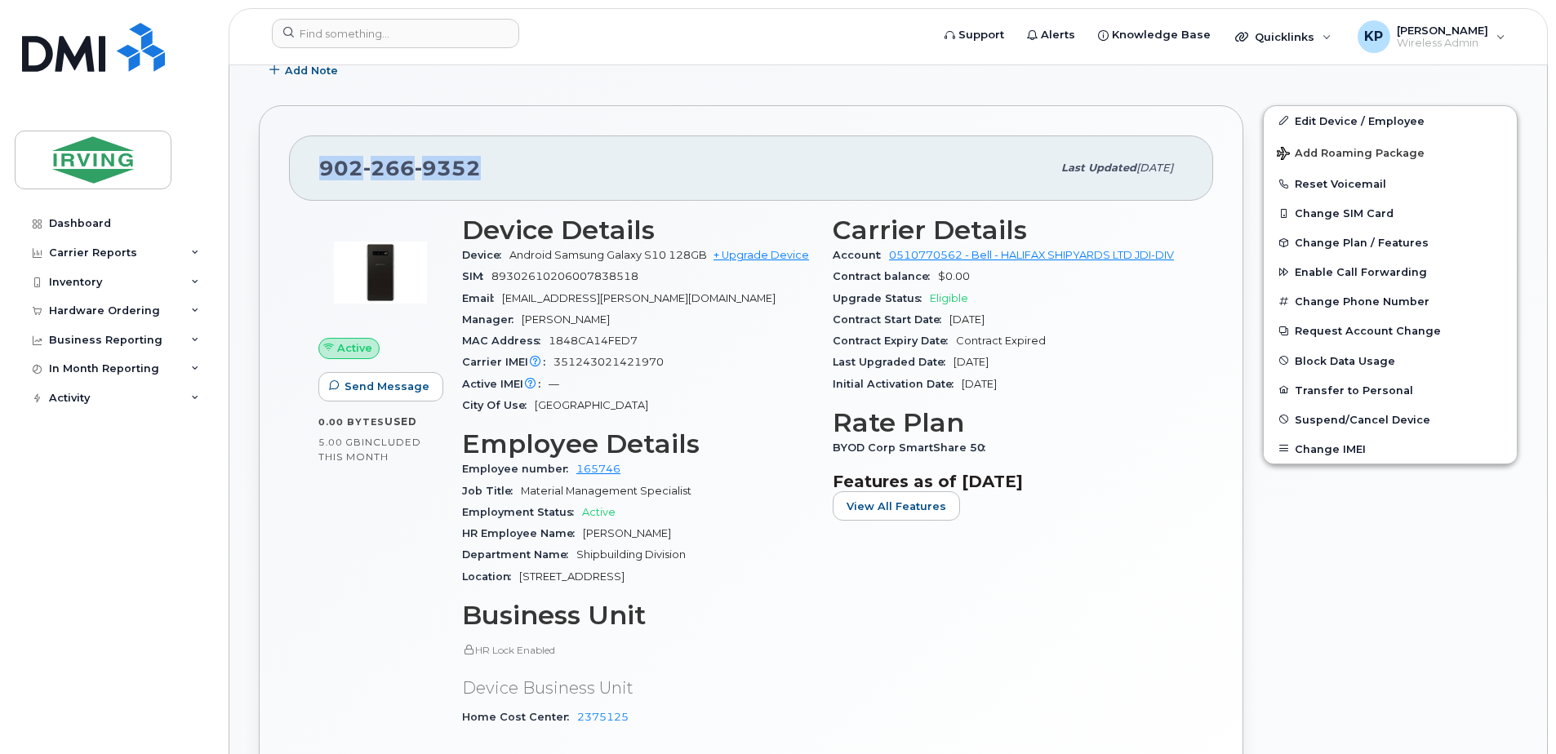
drag, startPoint x: 495, startPoint y: 166, endPoint x: 318, endPoint y: 173, distance: 177.3
click at [318, 173] on div "[PHONE_NUMBER] Last updated [DATE]" at bounding box center [751, 168] width 924 height 65
copy span "[PHONE_NUMBER]"
click at [1258, 611] on div "Edit Device / Employee Add Roaming Package Reset Voicemail Change SIM Card Chan…" at bounding box center [1390, 475] width 274 height 759
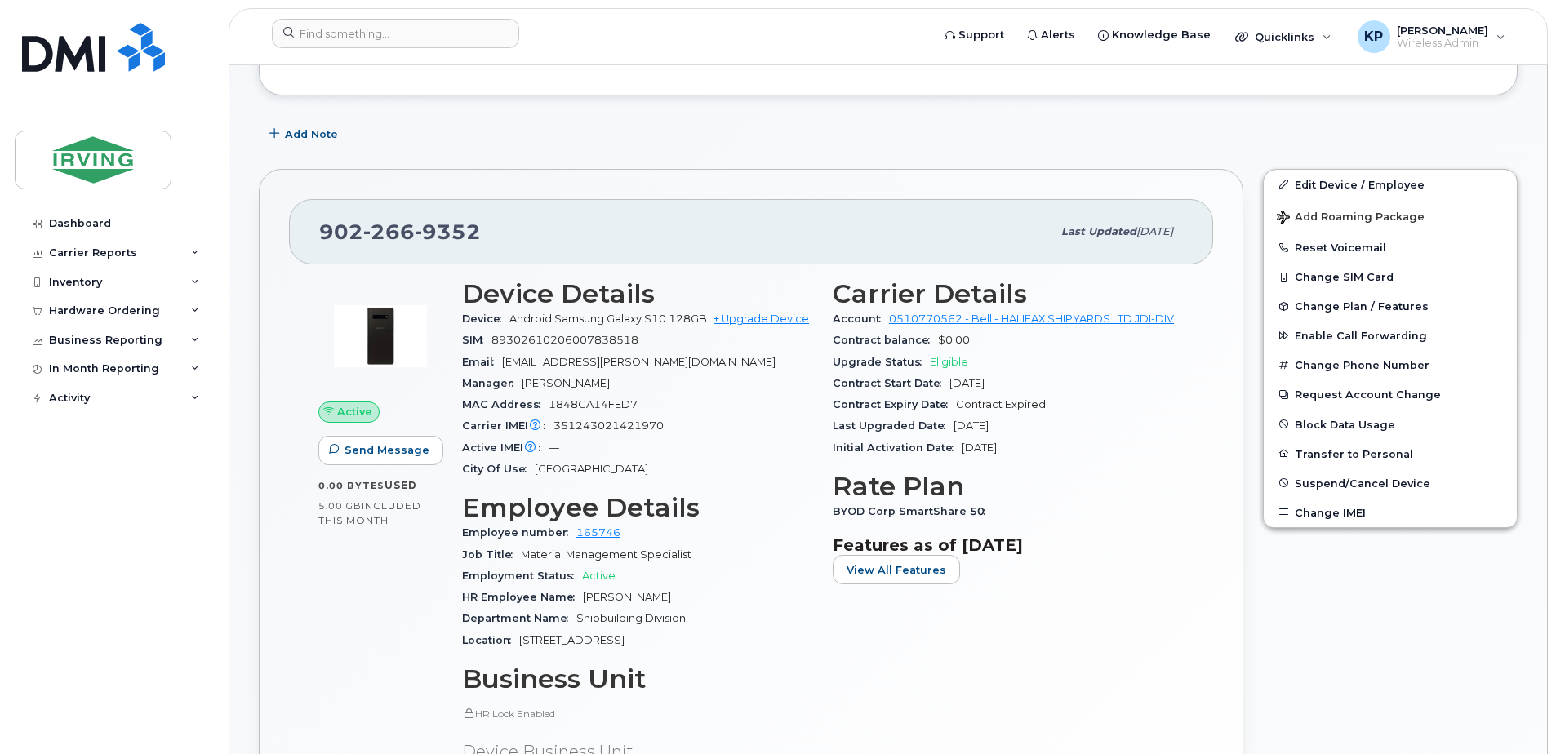
scroll to position [294, 0]
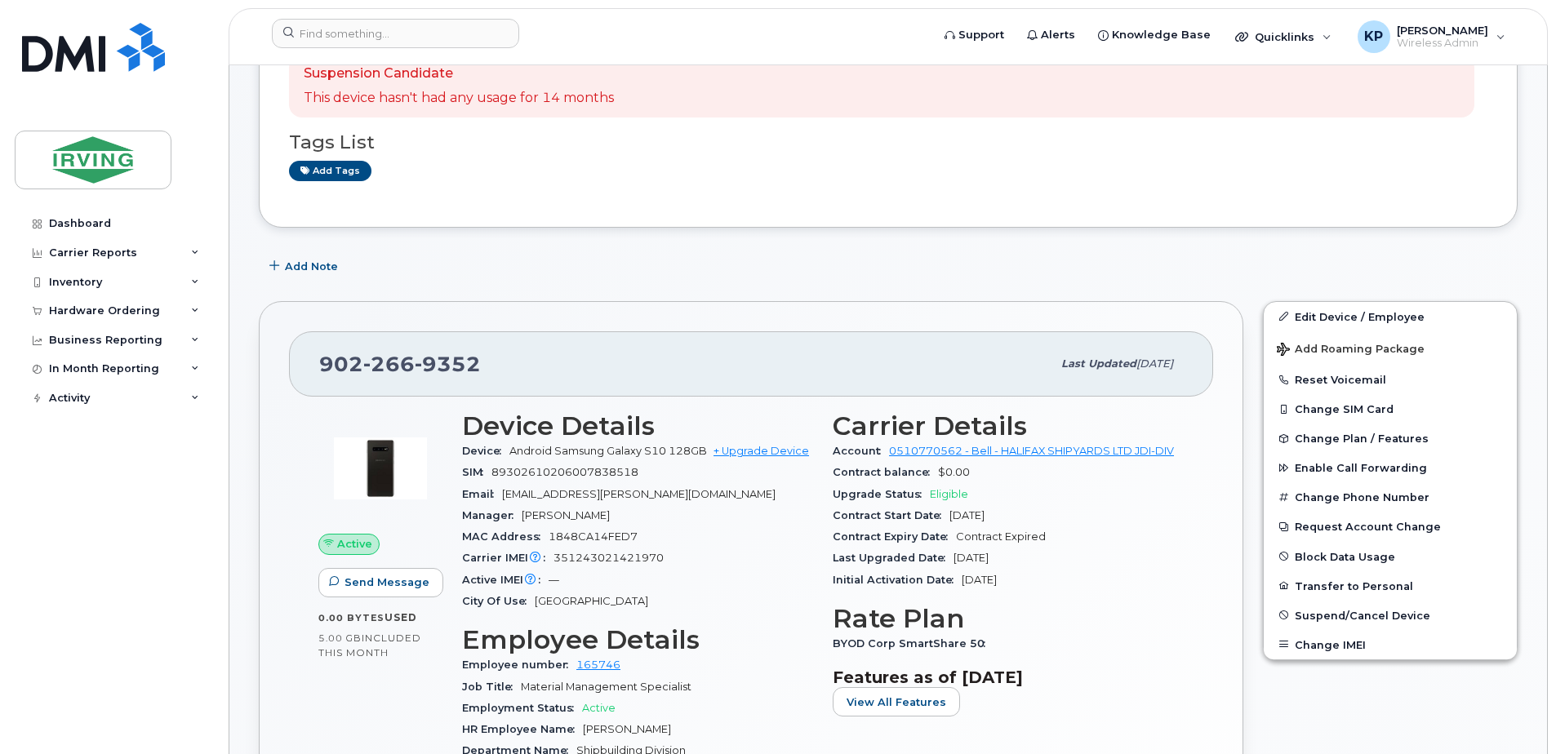
click at [1258, 611] on div "Edit Device / Employee Add Roaming Package Reset Voicemail Change SIM Card Chan…" at bounding box center [1390, 670] width 274 height 759
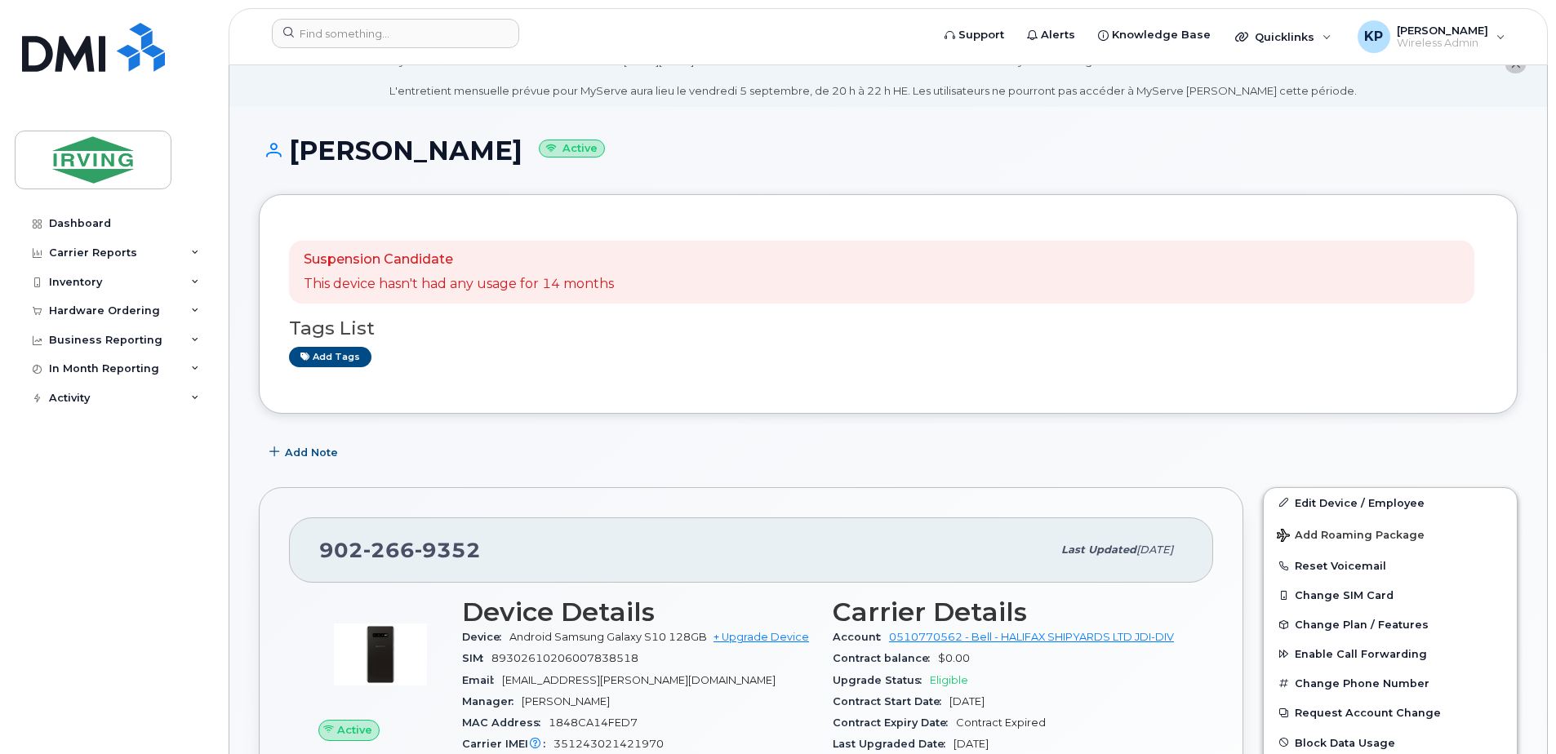
scroll to position [0, 0]
